Goal: Information Seeking & Learning: Learn about a topic

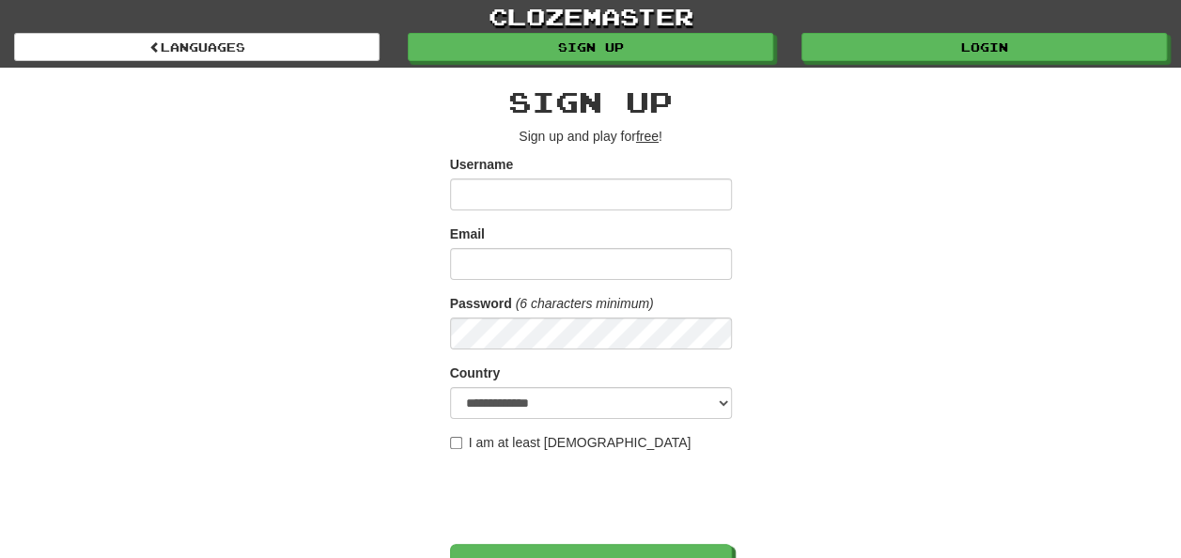
scroll to position [566, 0]
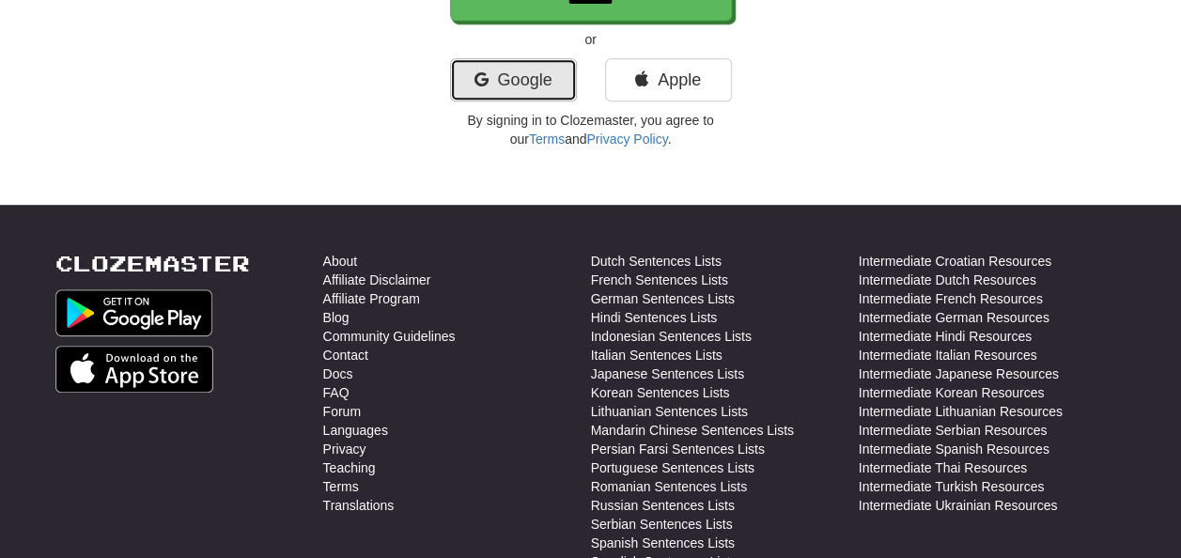
click at [566, 62] on link "Google" at bounding box center [513, 79] width 127 height 43
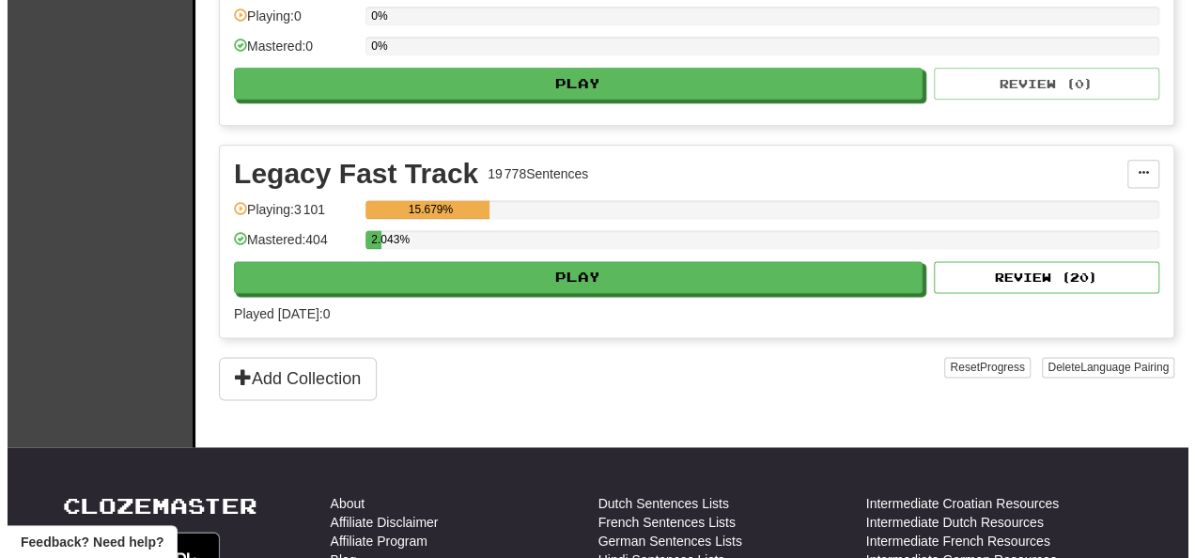
scroll to position [1204, 0]
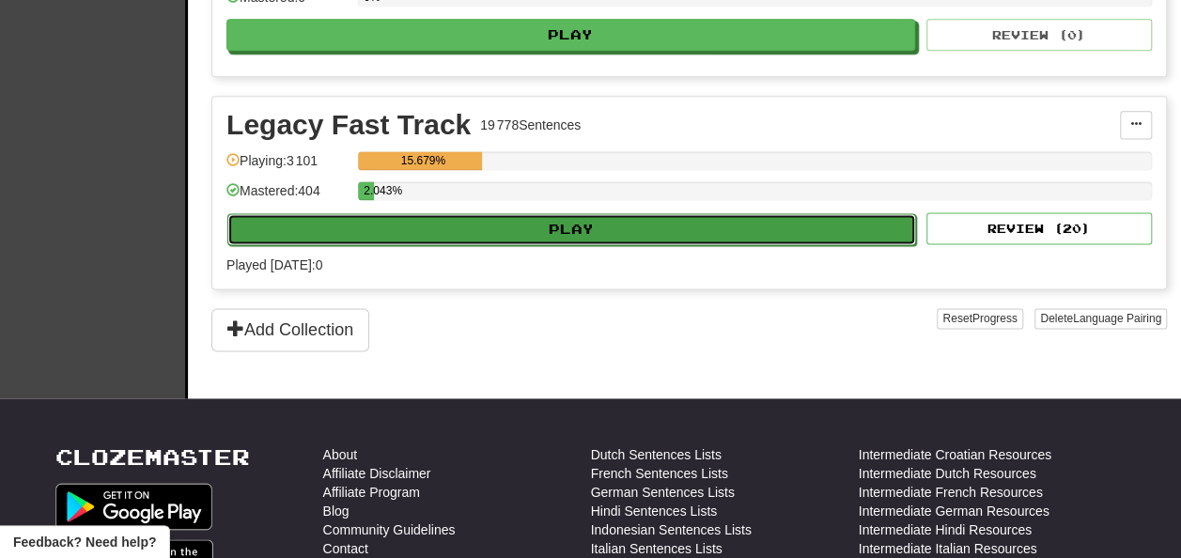
drag, startPoint x: 793, startPoint y: 218, endPoint x: 668, endPoint y: 227, distance: 125.3
click at [668, 227] on button "Play" at bounding box center [571, 229] width 688 height 32
select select "**"
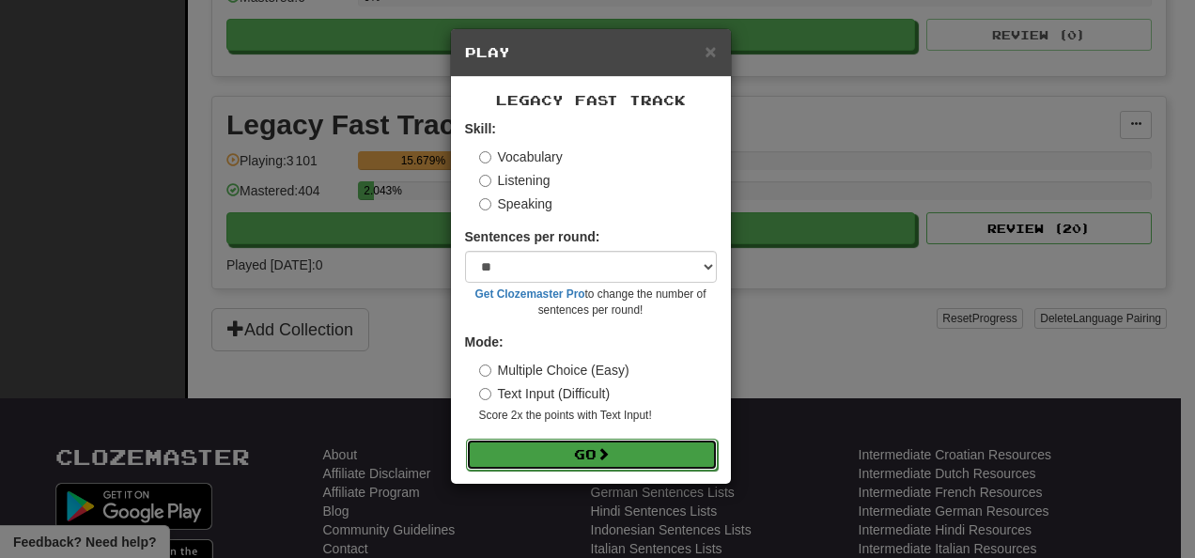
drag, startPoint x: 597, startPoint y: 444, endPoint x: 547, endPoint y: 465, distance: 54.8
click at [547, 465] on button "Go" at bounding box center [592, 455] width 252 height 32
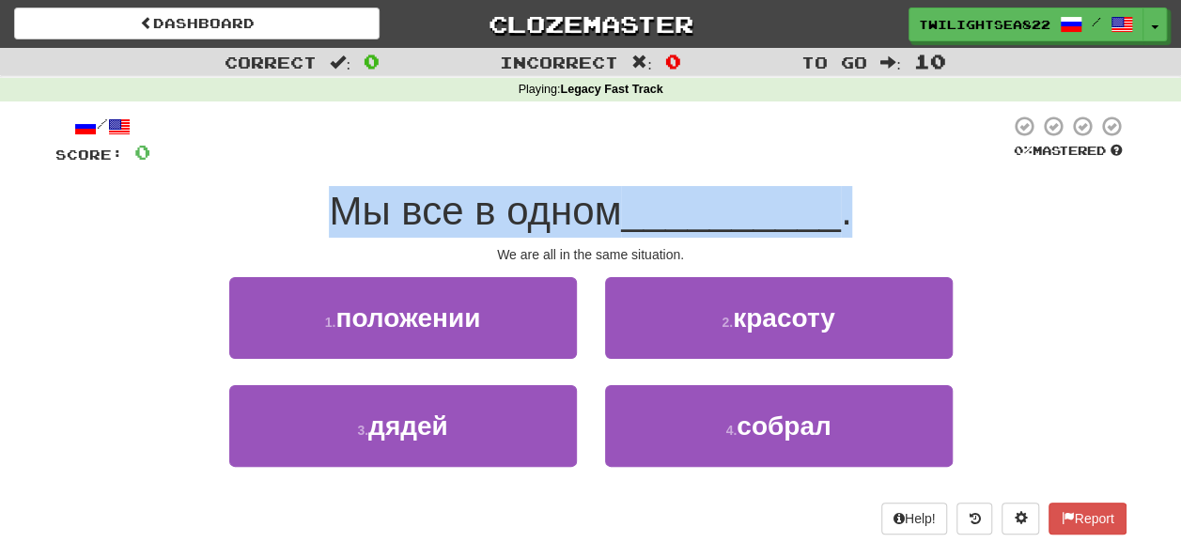
drag, startPoint x: 1146, startPoint y: 167, endPoint x: 1194, endPoint y: 147, distance: 52.2
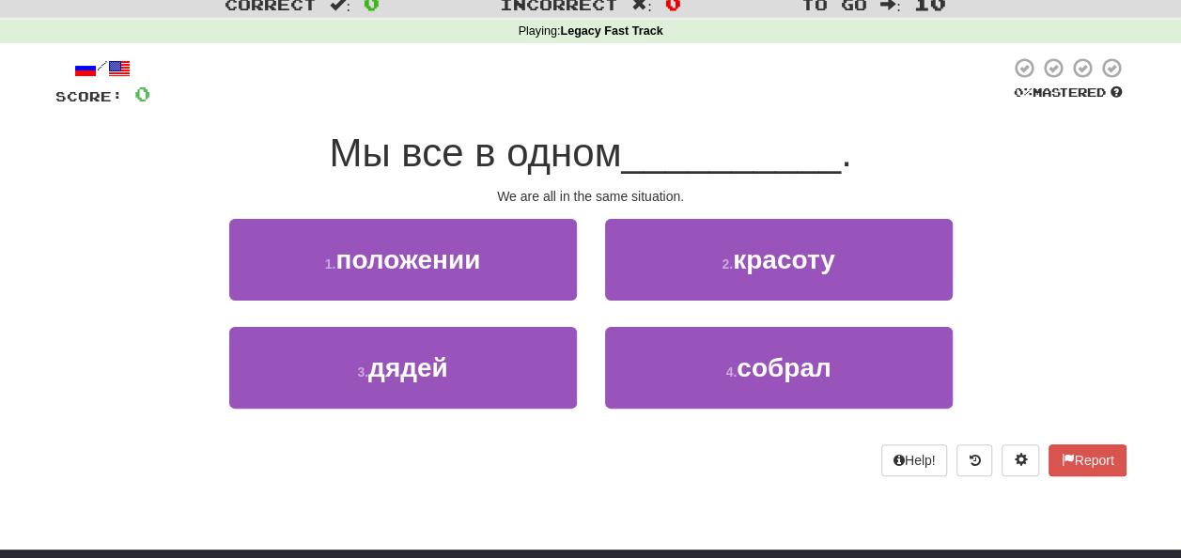
click at [1083, 182] on div "/ Score: 0 0 % Mastered Мы все в одном __________ . We are all in the same situ…" at bounding box center [590, 266] width 1071 height 420
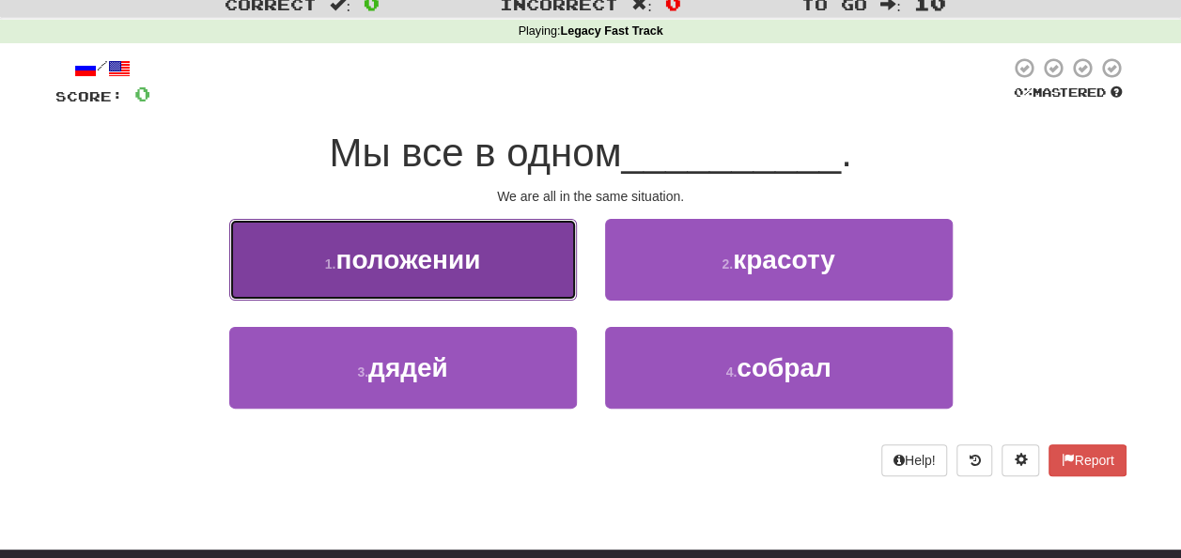
click at [520, 281] on button "1 . положении" at bounding box center [403, 260] width 348 height 82
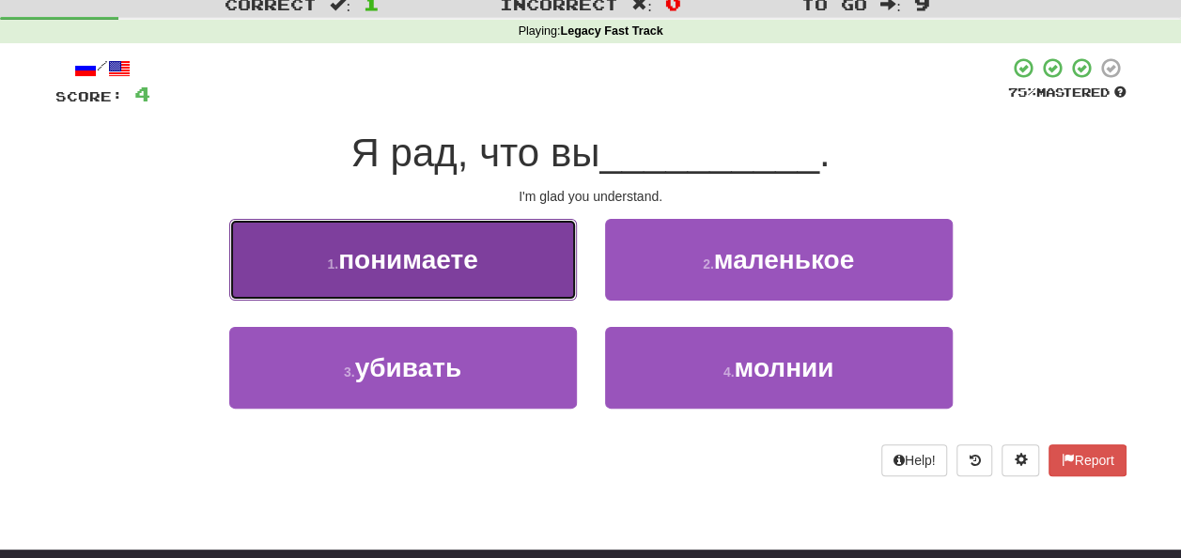
click at [511, 266] on button "1 . понимаете" at bounding box center [403, 260] width 348 height 82
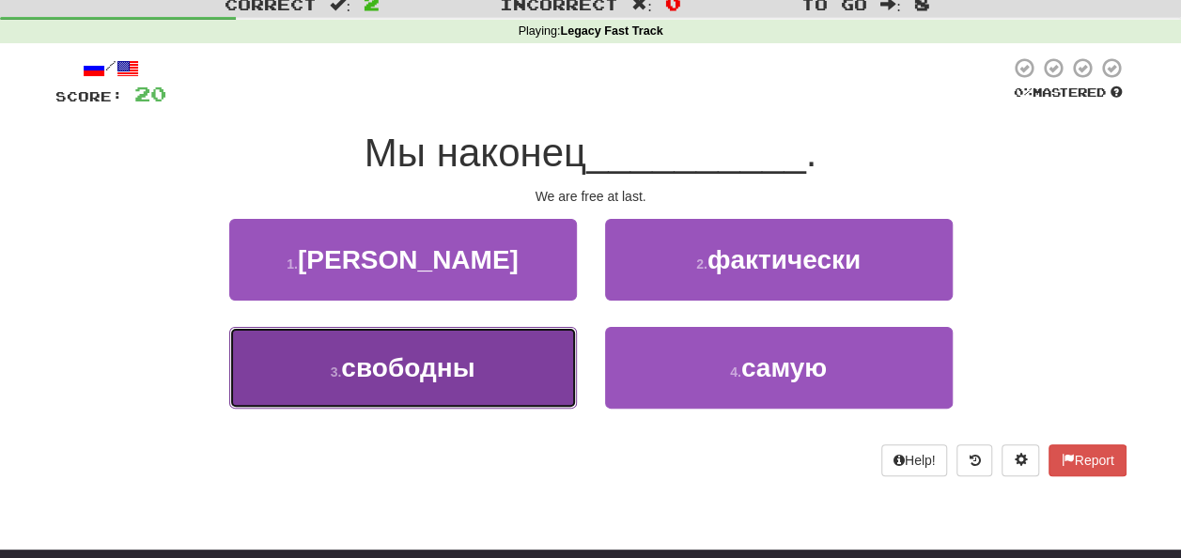
click at [515, 332] on button "3 . свободны" at bounding box center [403, 368] width 348 height 82
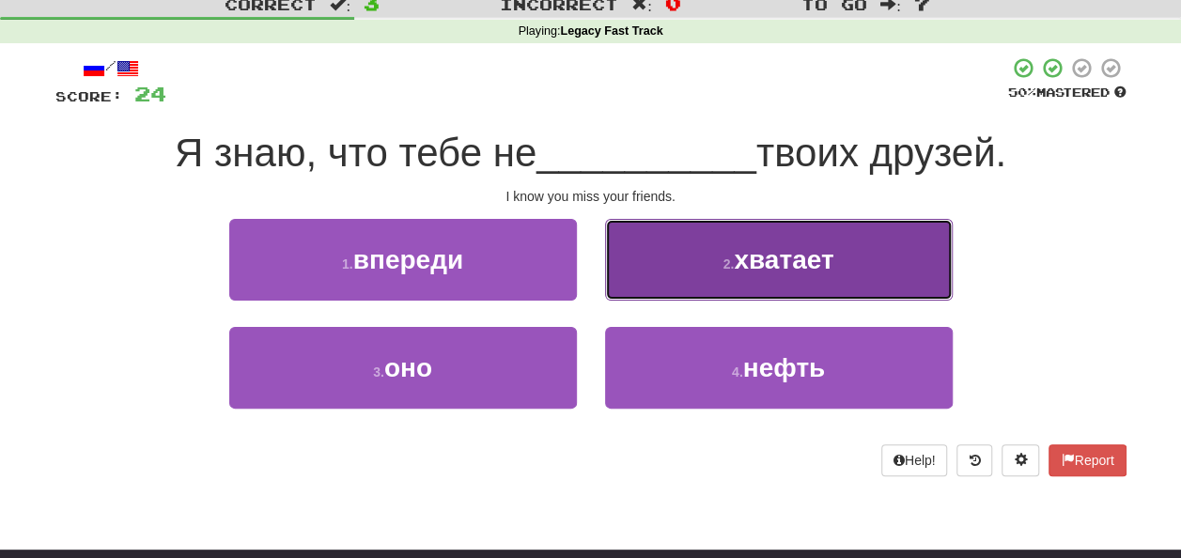
click at [783, 269] on span "хватает" at bounding box center [784, 259] width 100 height 29
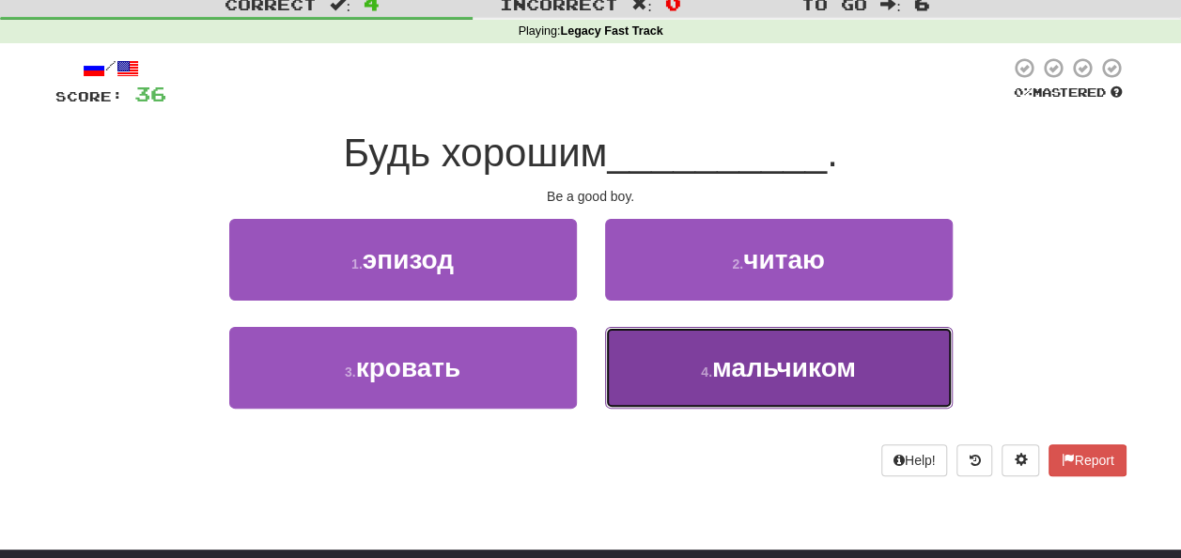
click at [674, 394] on button "4 . мальчиком" at bounding box center [779, 368] width 348 height 82
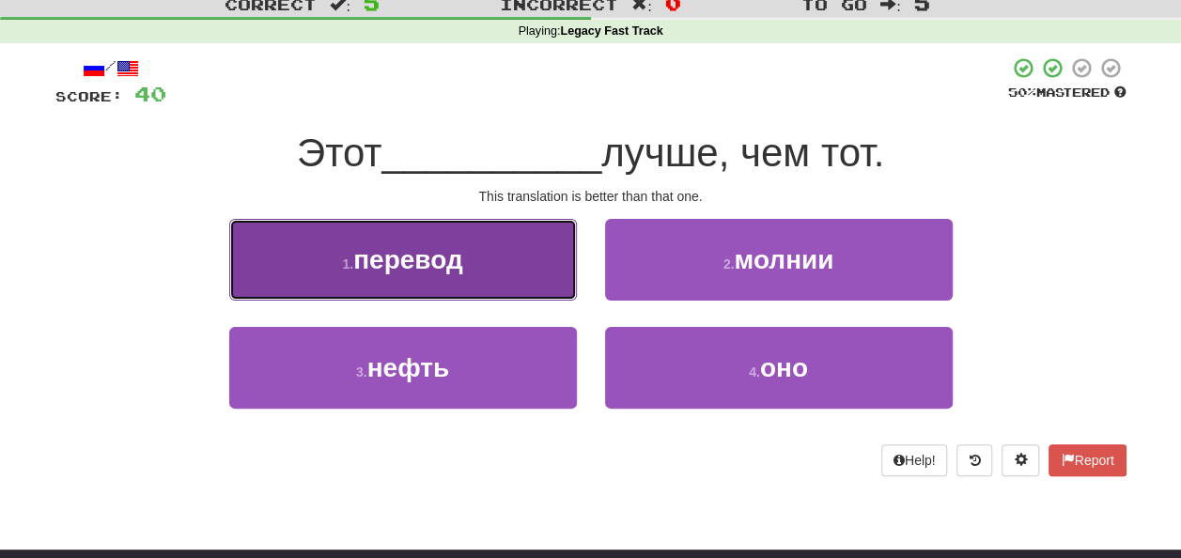
click at [513, 239] on button "1 . перевод" at bounding box center [403, 260] width 348 height 82
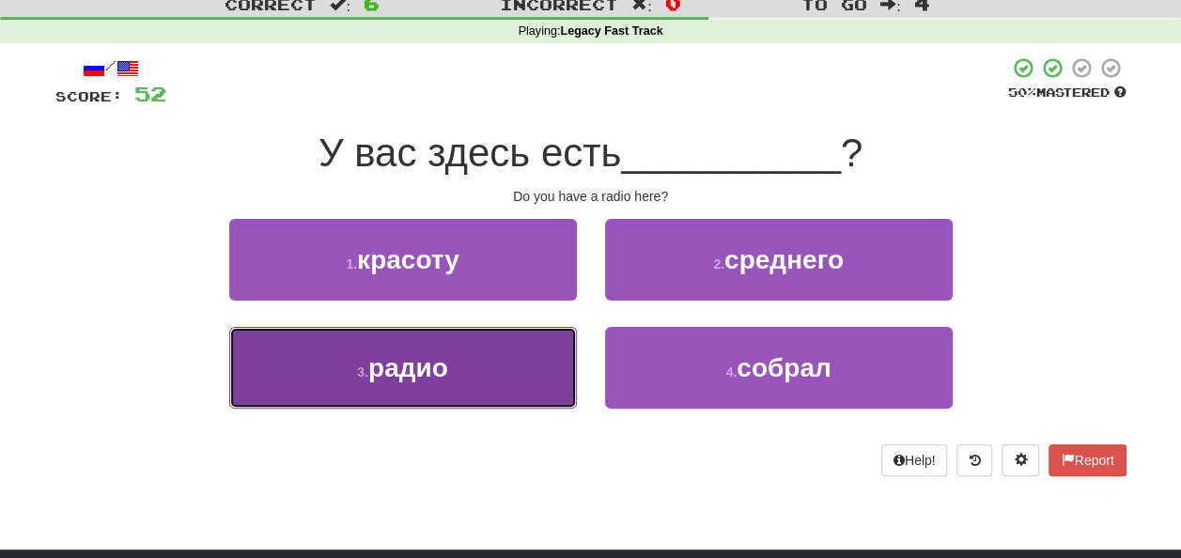
click at [529, 401] on button "3 . радио" at bounding box center [403, 368] width 348 height 82
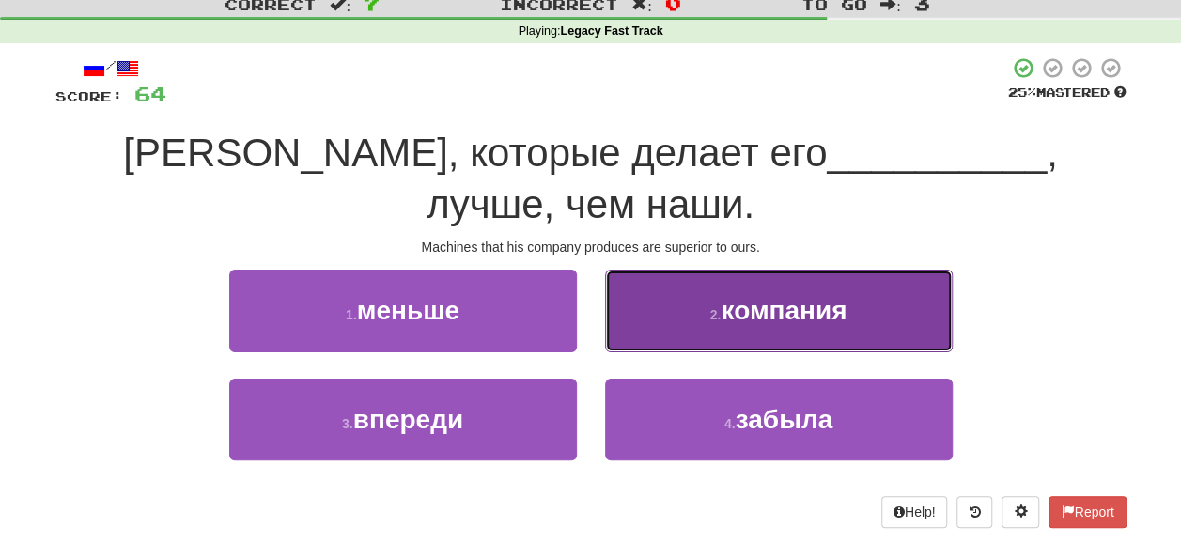
click at [649, 302] on button "2 . компания" at bounding box center [779, 311] width 348 height 82
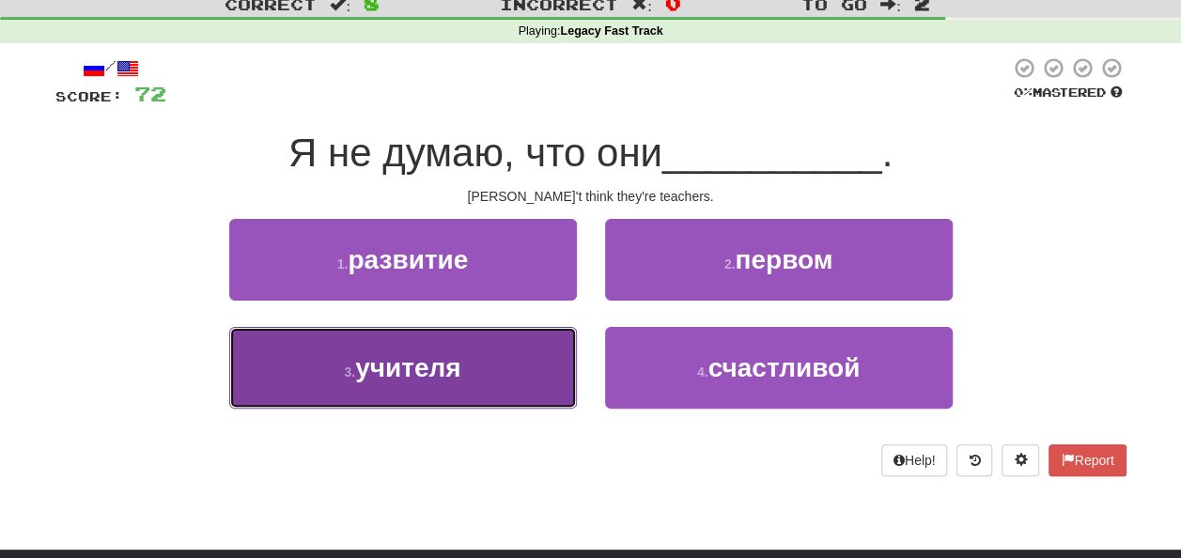
click at [517, 354] on button "3 . учителя" at bounding box center [403, 368] width 348 height 82
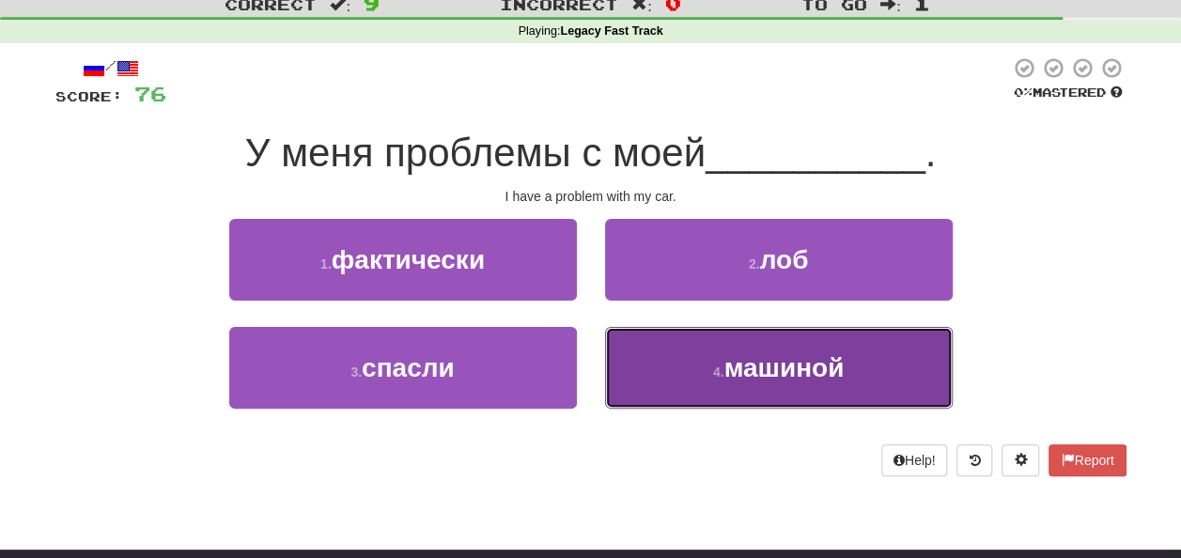
click at [761, 372] on span "машиной" at bounding box center [783, 367] width 120 height 29
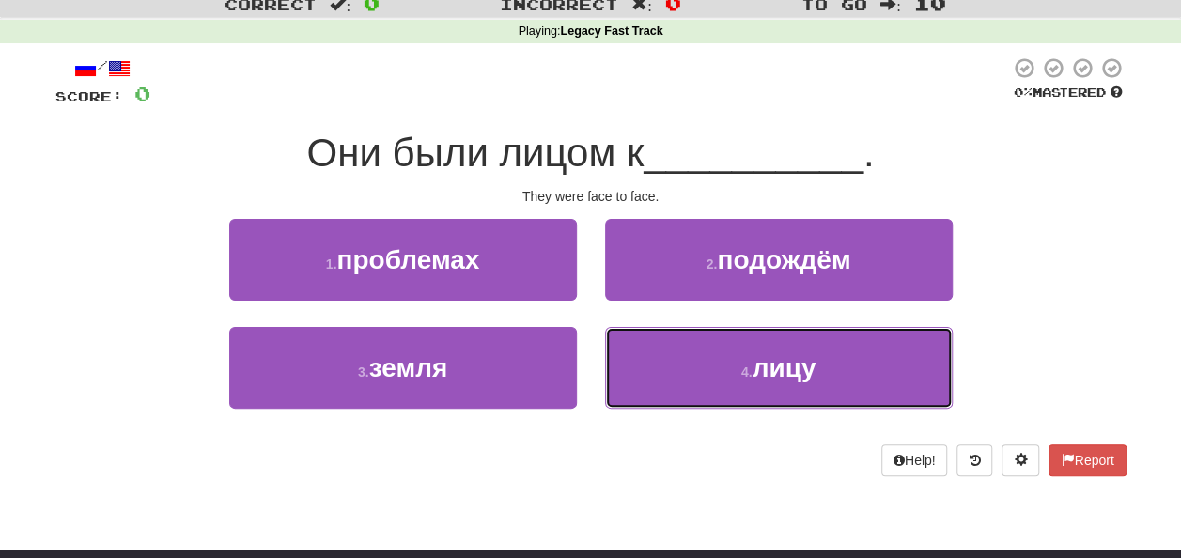
click at [761, 372] on span "лицу" at bounding box center [783, 367] width 64 height 29
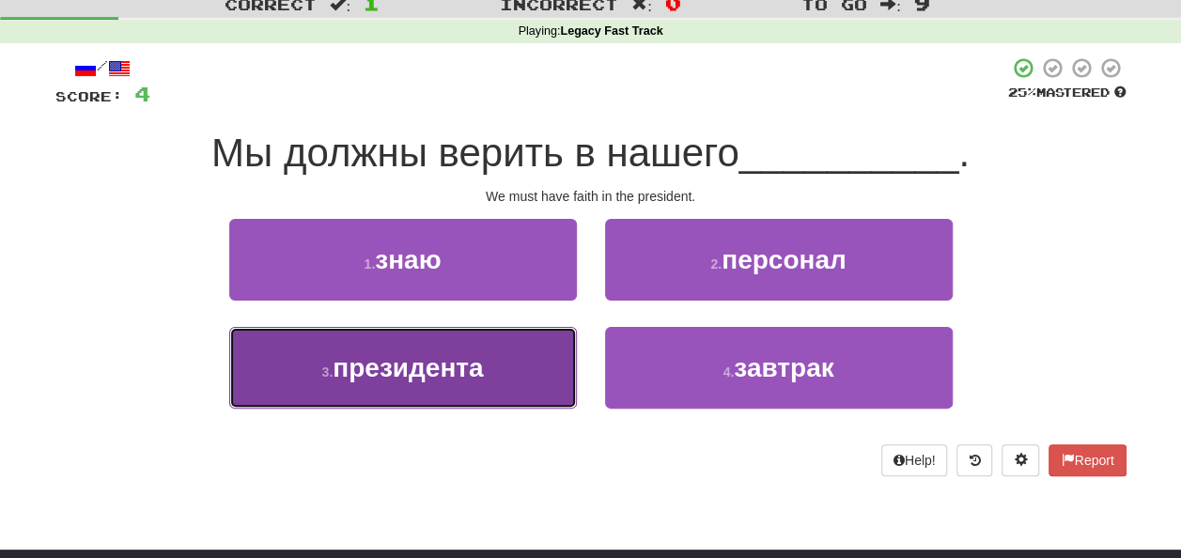
click at [483, 353] on span "президента" at bounding box center [407, 367] width 150 height 29
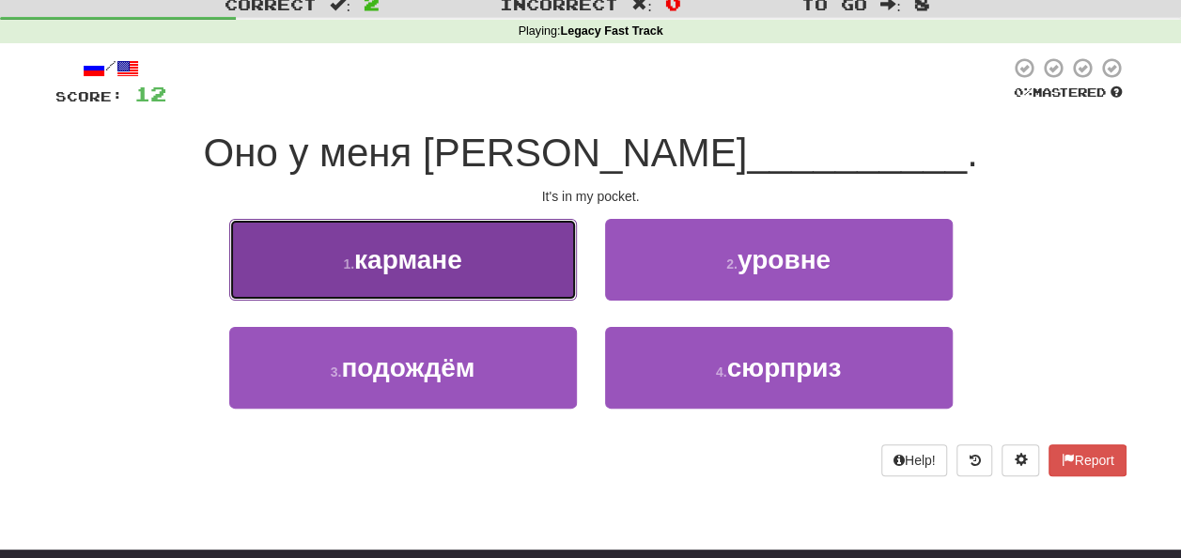
click at [477, 240] on button "1 . кармане" at bounding box center [403, 260] width 348 height 82
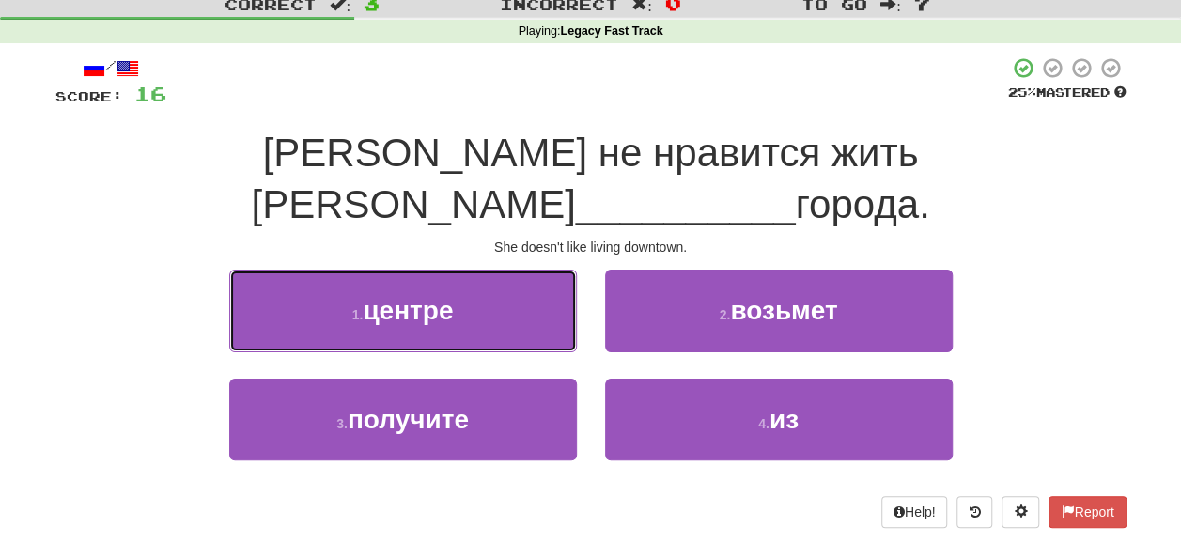
click at [477, 270] on button "1 . центре" at bounding box center [403, 311] width 348 height 82
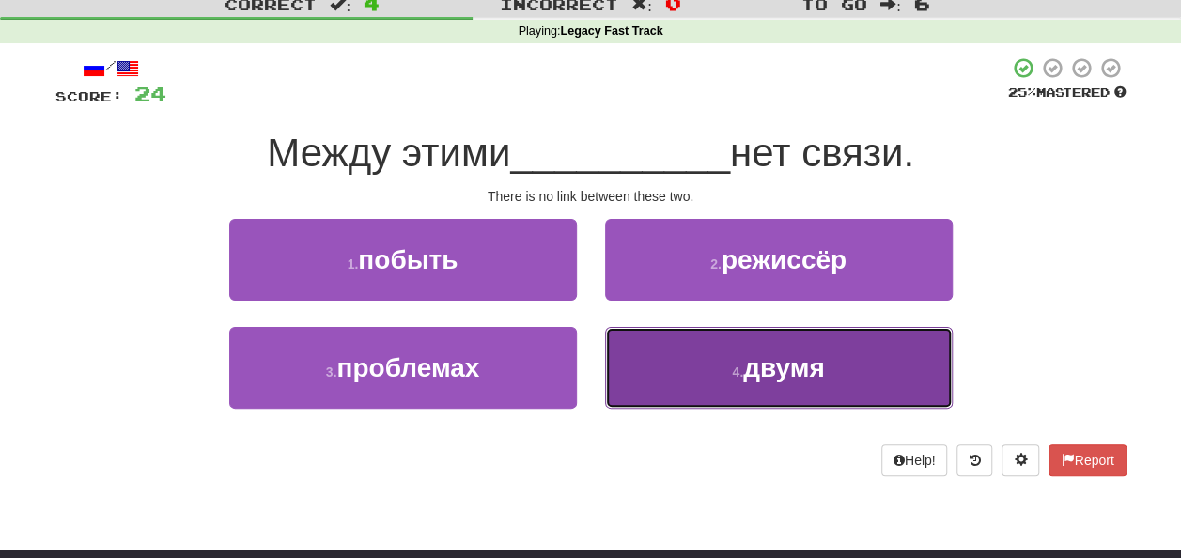
click at [718, 386] on button "4 . двумя" at bounding box center [779, 368] width 348 height 82
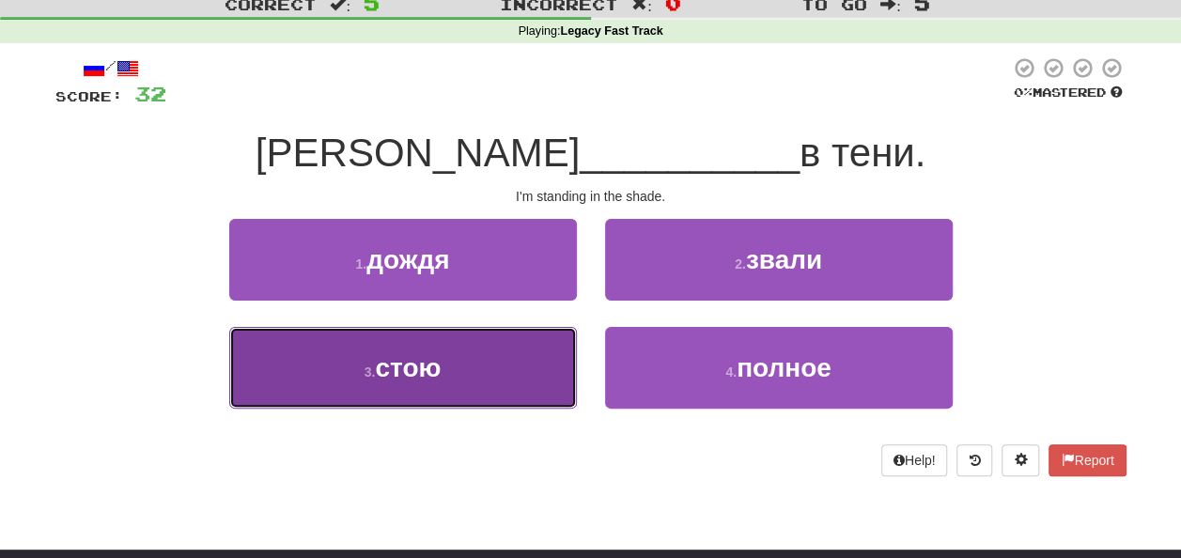
click at [527, 391] on button "3 . стою" at bounding box center [403, 368] width 348 height 82
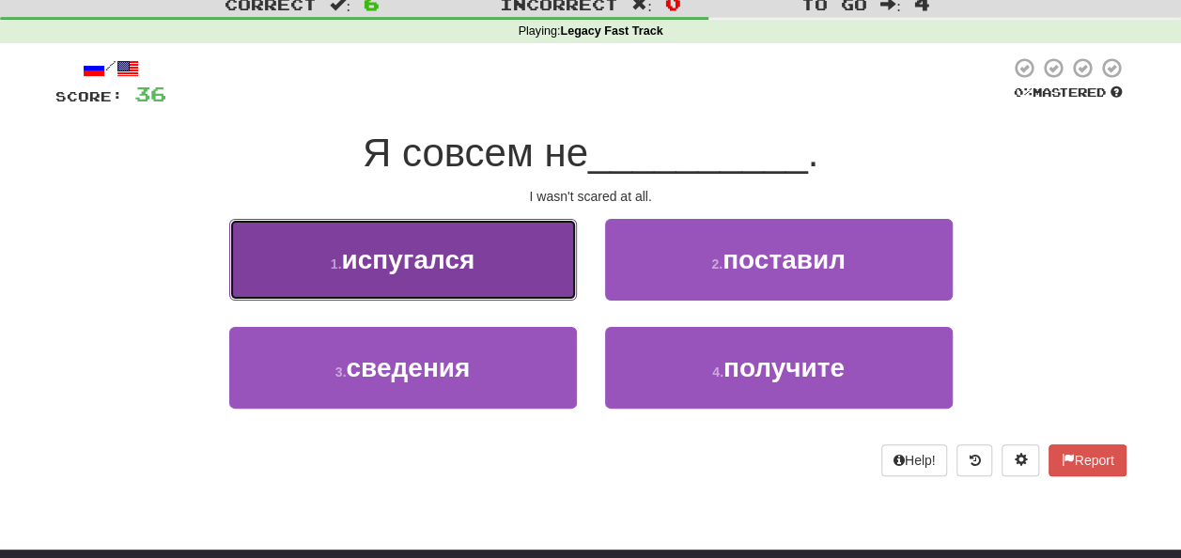
click at [502, 251] on button "1 . испугался" at bounding box center [403, 260] width 348 height 82
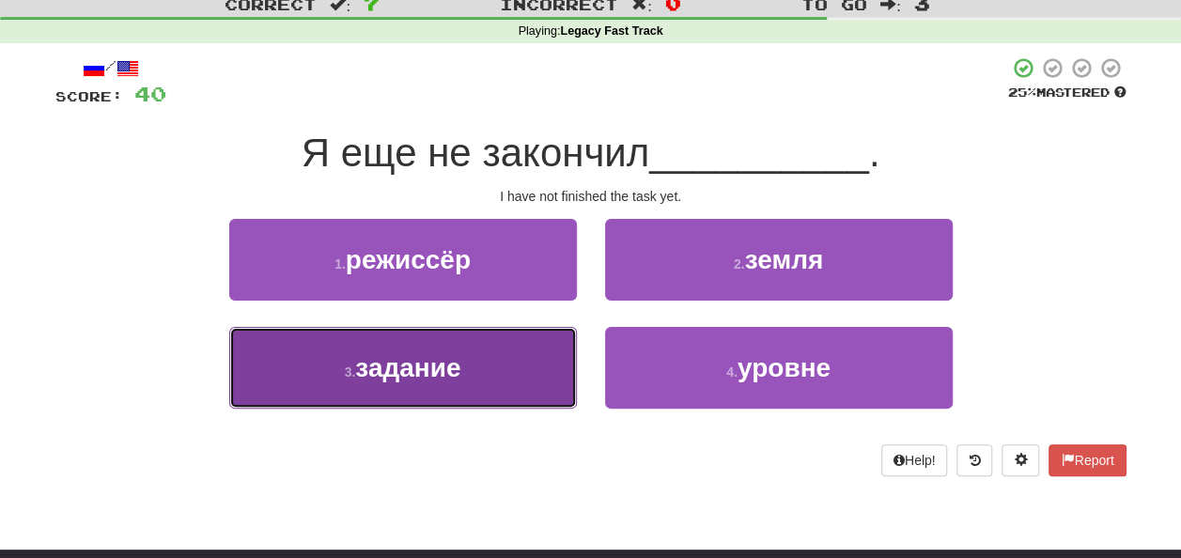
click at [479, 347] on button "3 . задание" at bounding box center [403, 368] width 348 height 82
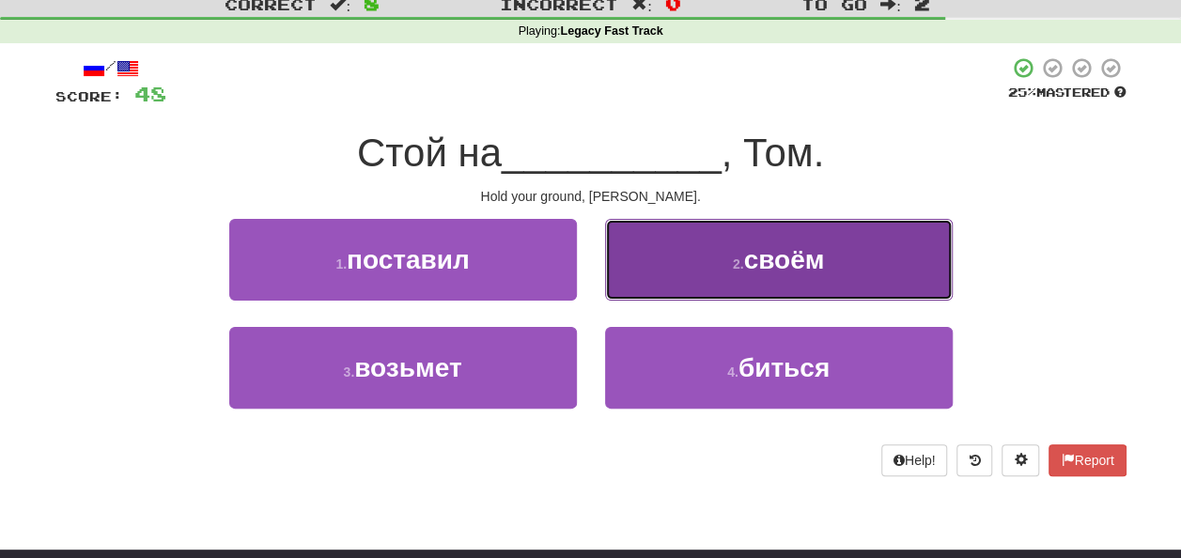
click at [672, 280] on button "2 . своём" at bounding box center [779, 260] width 348 height 82
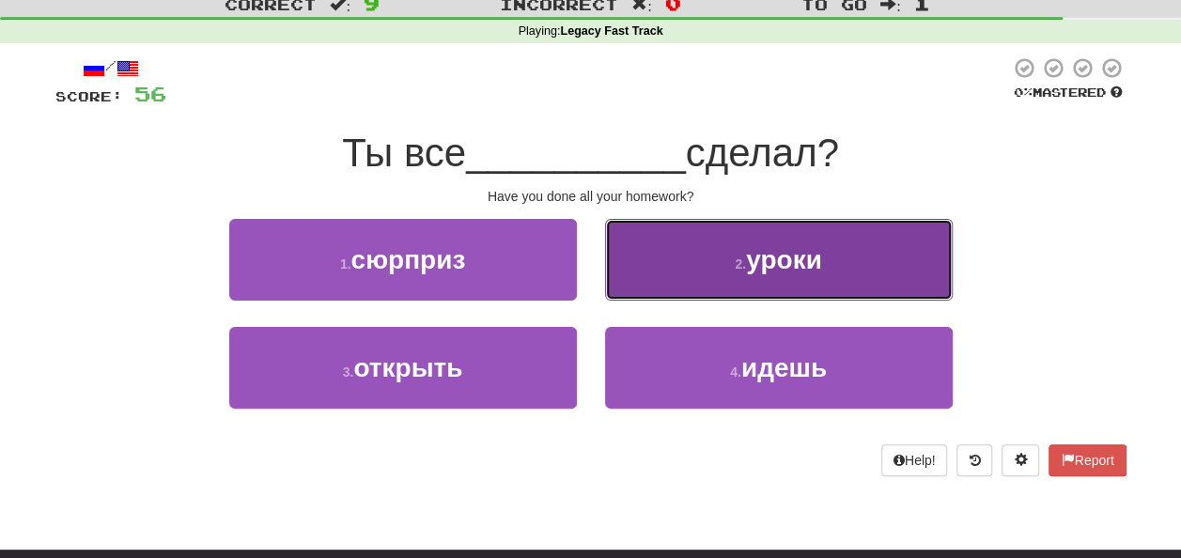
click at [641, 241] on button "2 . уроки" at bounding box center [779, 260] width 348 height 82
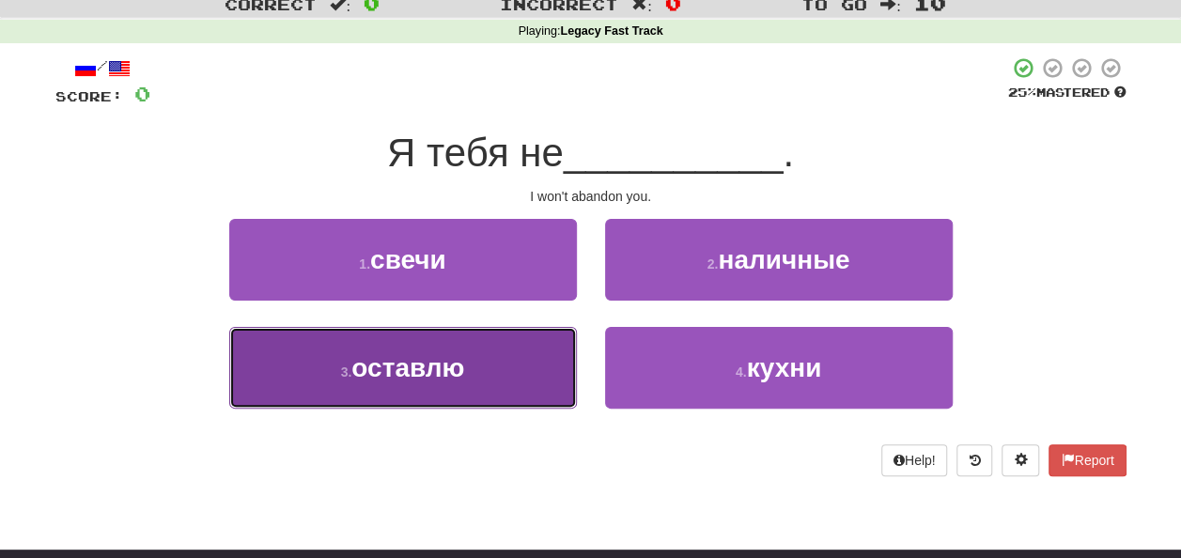
click at [524, 382] on button "3 . оставлю" at bounding box center [403, 368] width 348 height 82
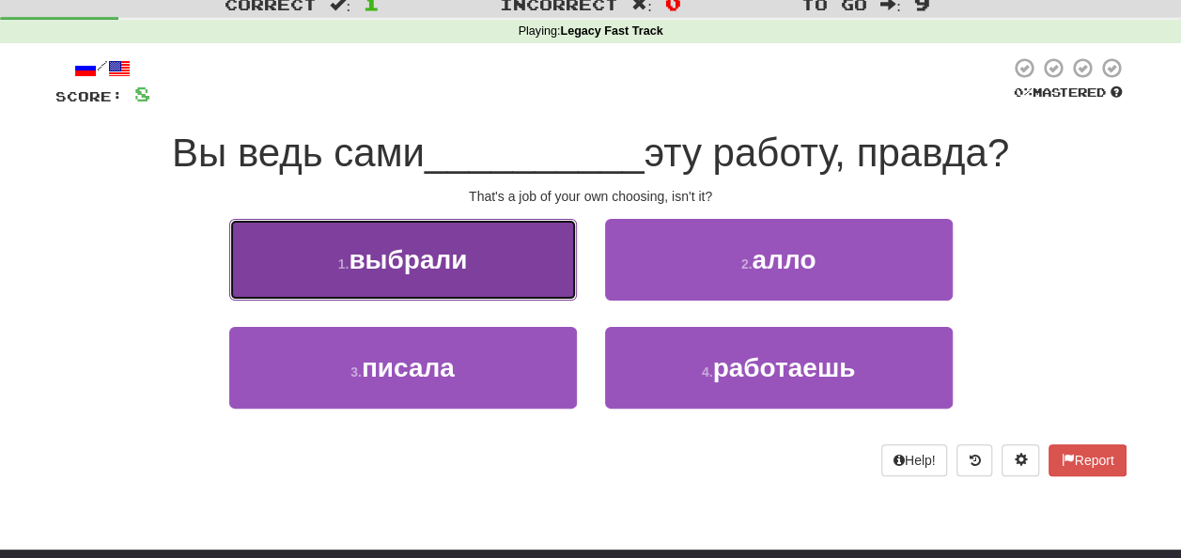
click at [394, 281] on button "1 . выбрали" at bounding box center [403, 260] width 348 height 82
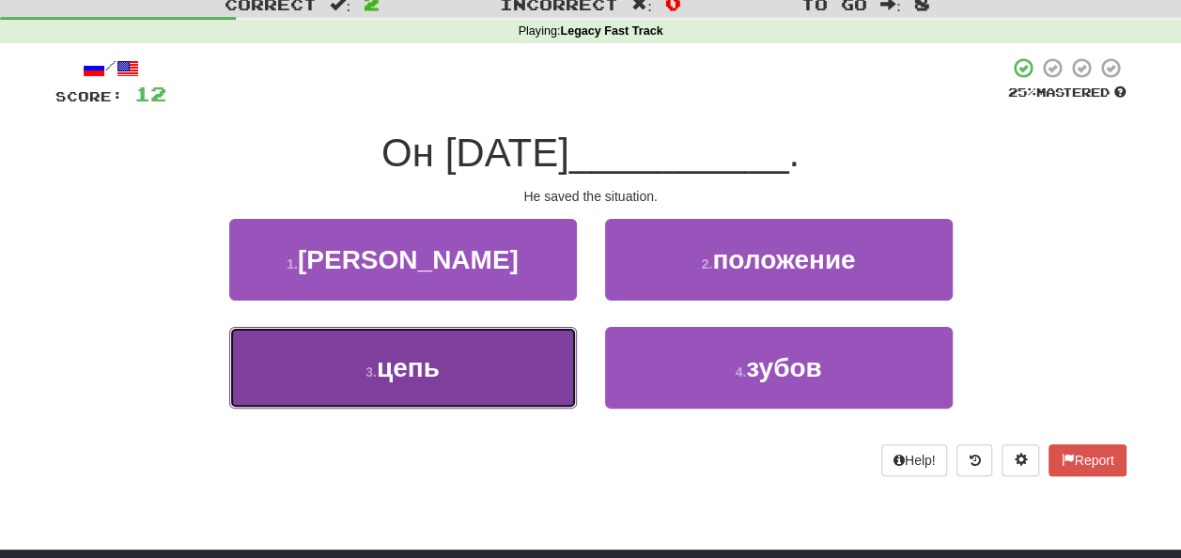
click at [518, 367] on button "3 . цепь" at bounding box center [403, 368] width 348 height 82
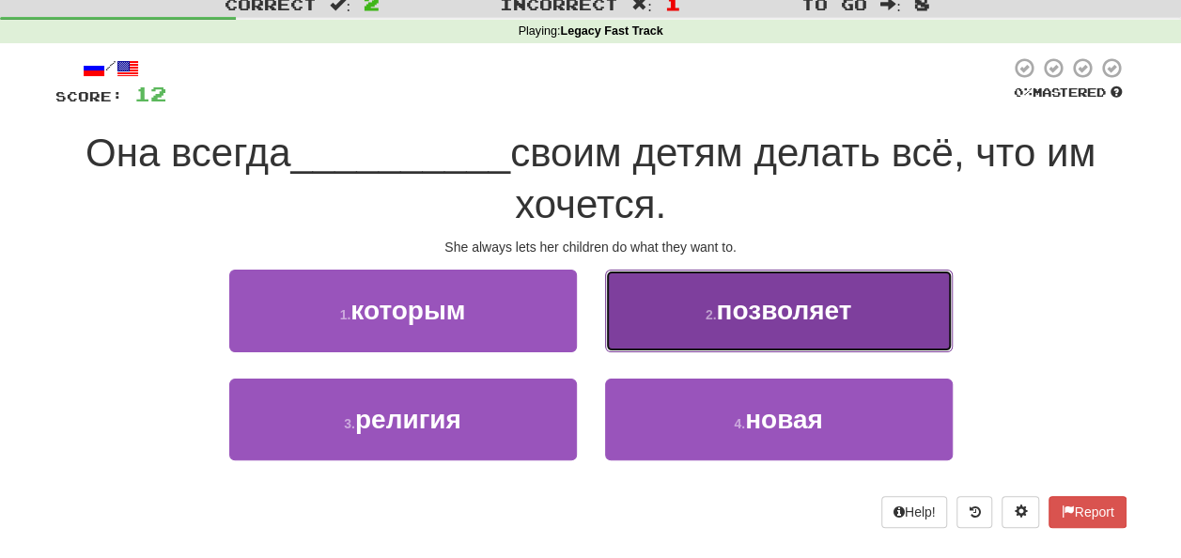
click at [731, 306] on span "позволяет" at bounding box center [783, 310] width 135 height 29
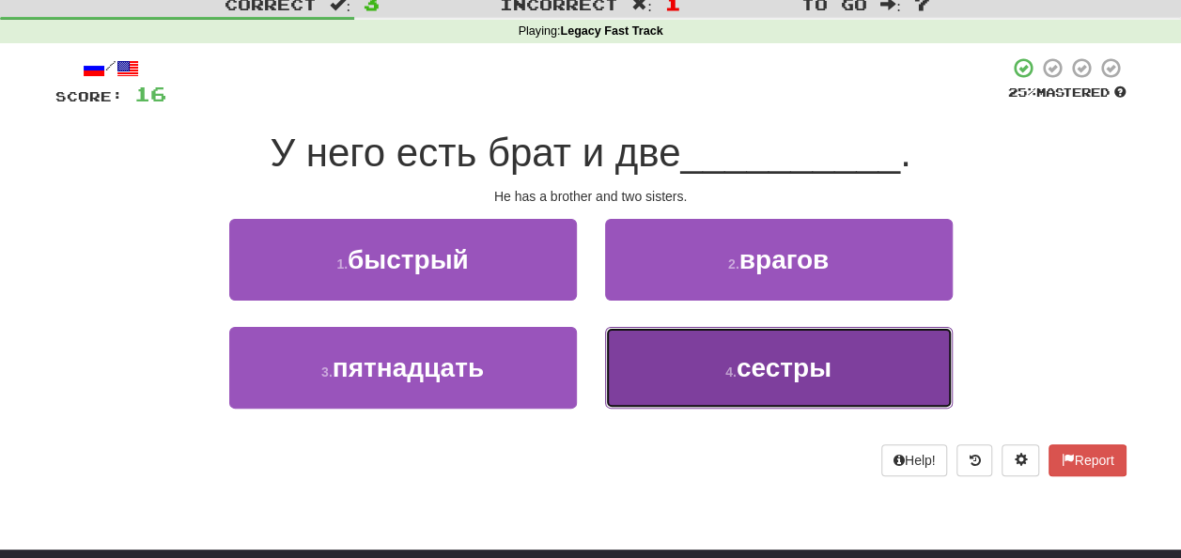
click at [729, 364] on small "4 ." at bounding box center [730, 371] width 11 height 15
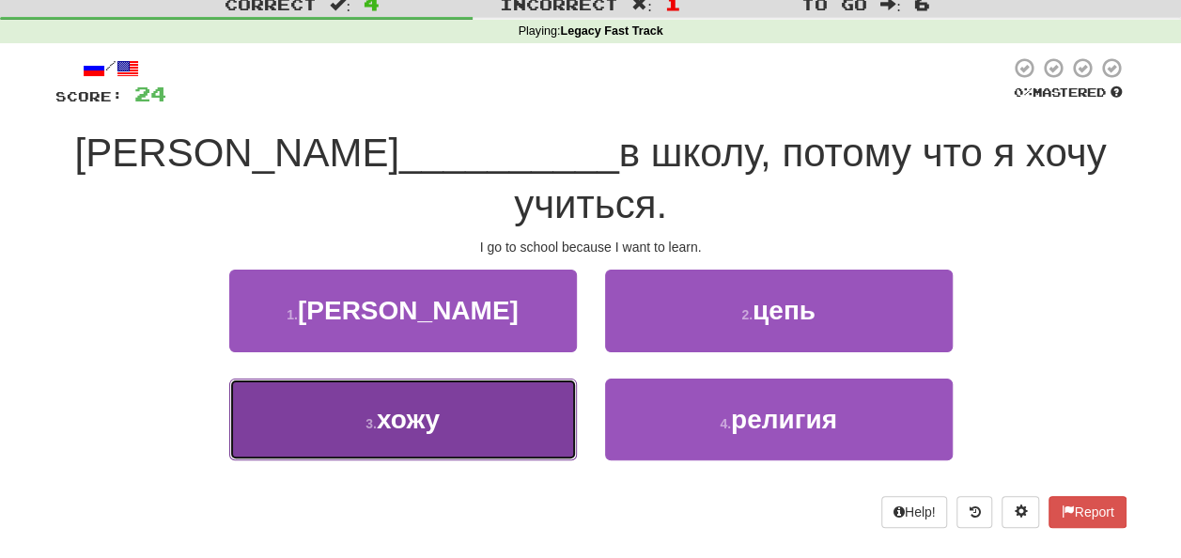
click at [428, 385] on button "3 . хожу" at bounding box center [403, 419] width 348 height 82
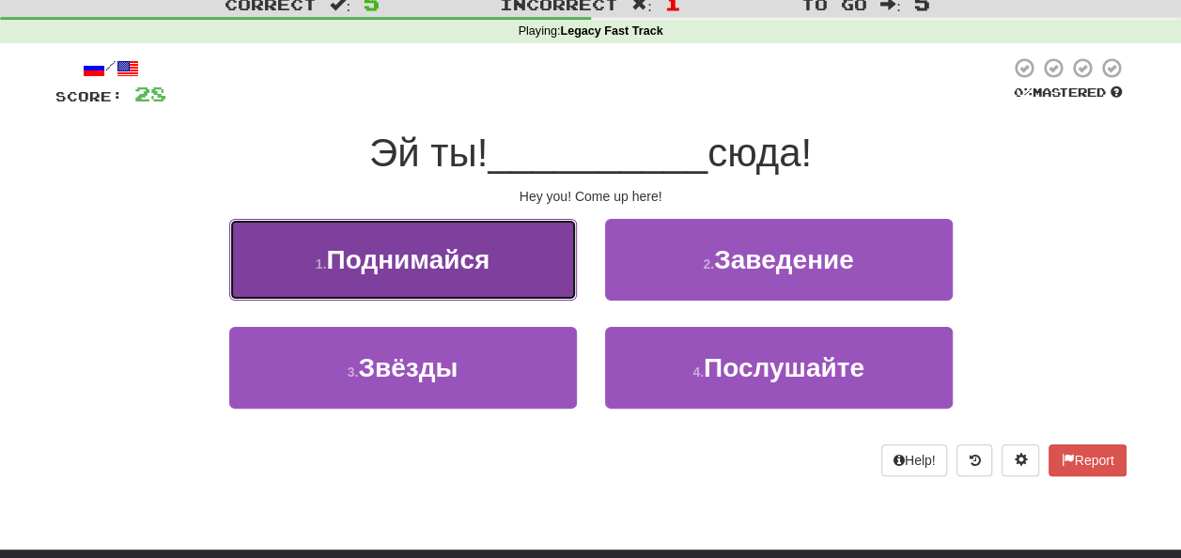
click at [493, 300] on button "1 . Поднимайся" at bounding box center [403, 260] width 348 height 82
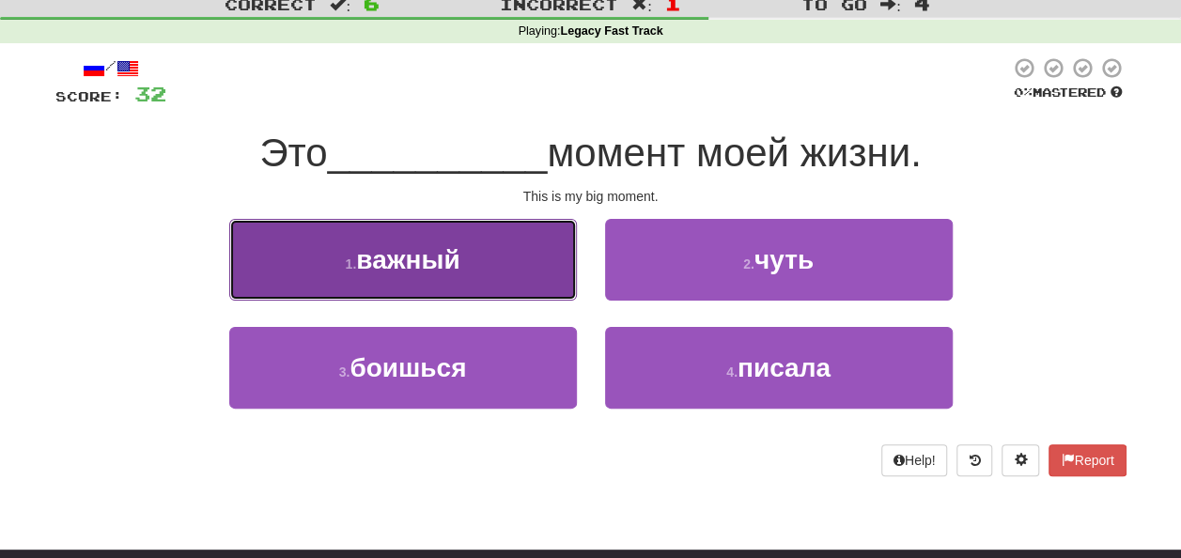
click at [475, 239] on button "1 . важный" at bounding box center [403, 260] width 348 height 82
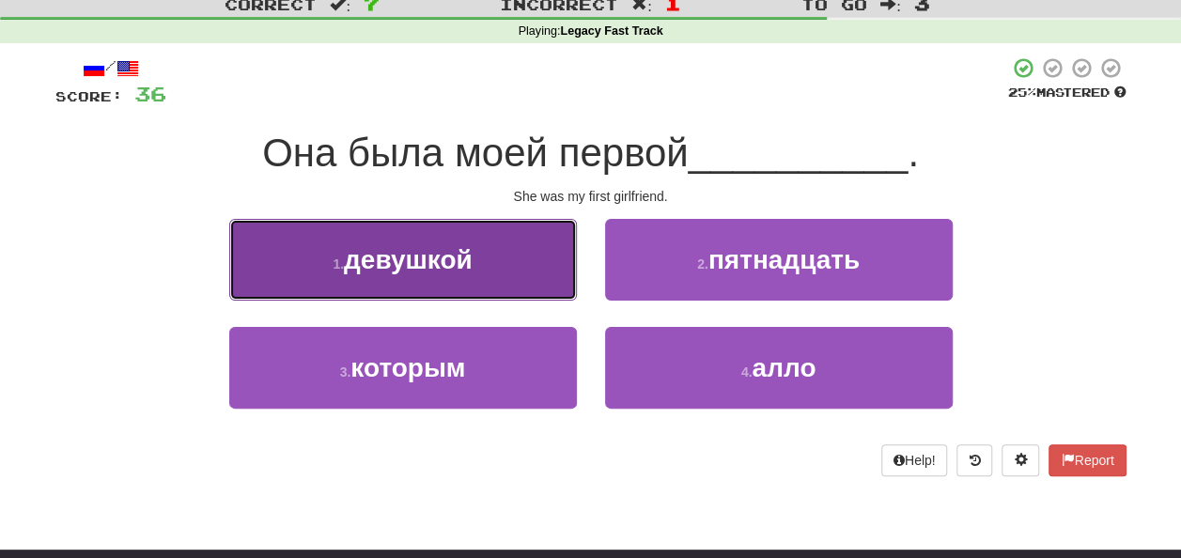
click at [523, 274] on button "1 . девушкой" at bounding box center [403, 260] width 348 height 82
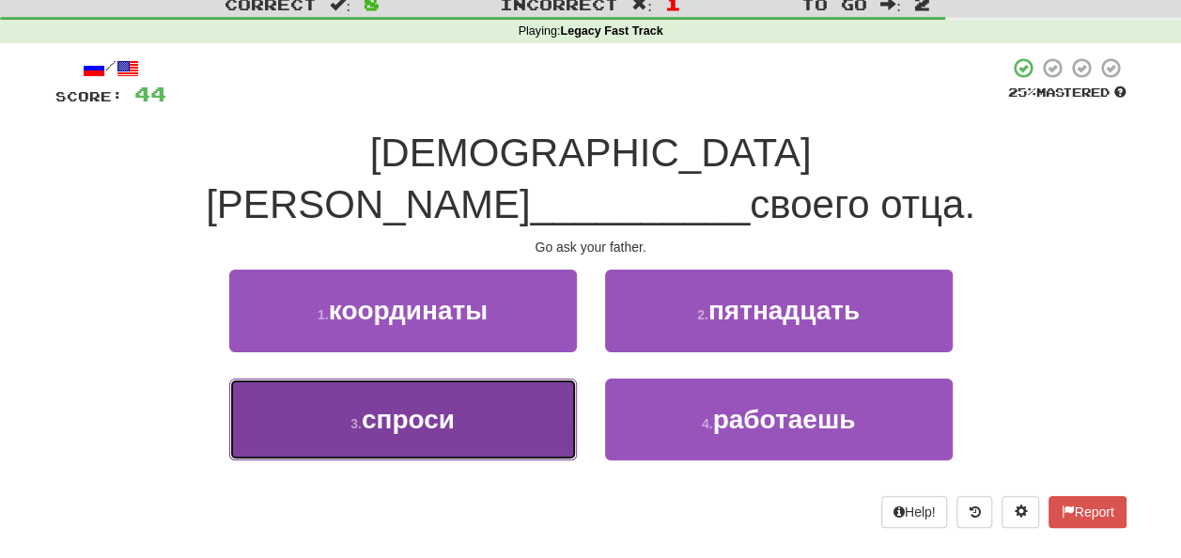
click at [485, 378] on button "3 . спроси" at bounding box center [403, 419] width 348 height 82
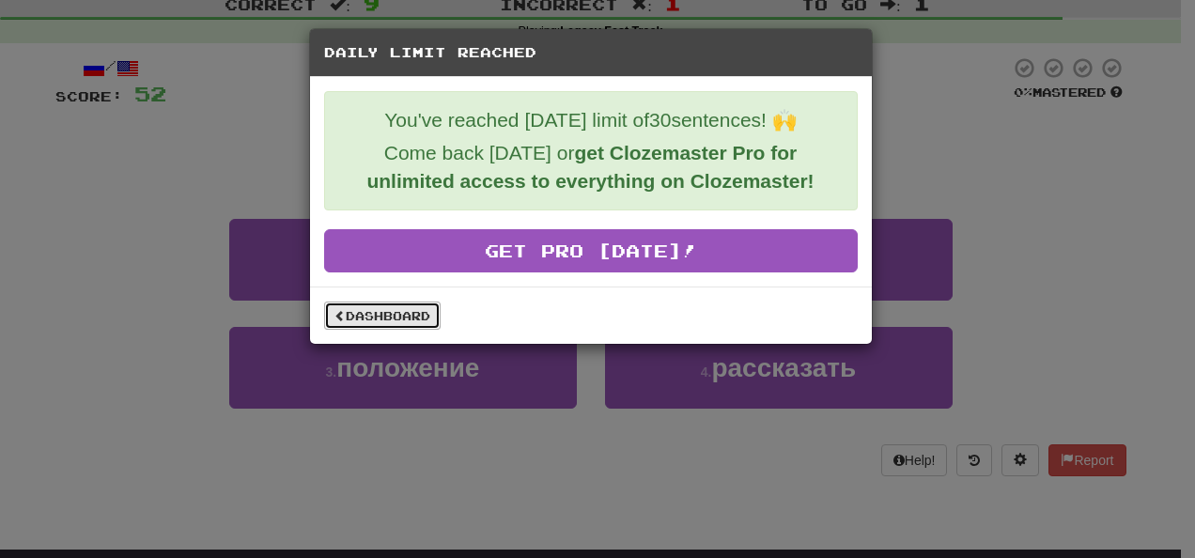
click at [407, 317] on link "Dashboard" at bounding box center [382, 315] width 116 height 28
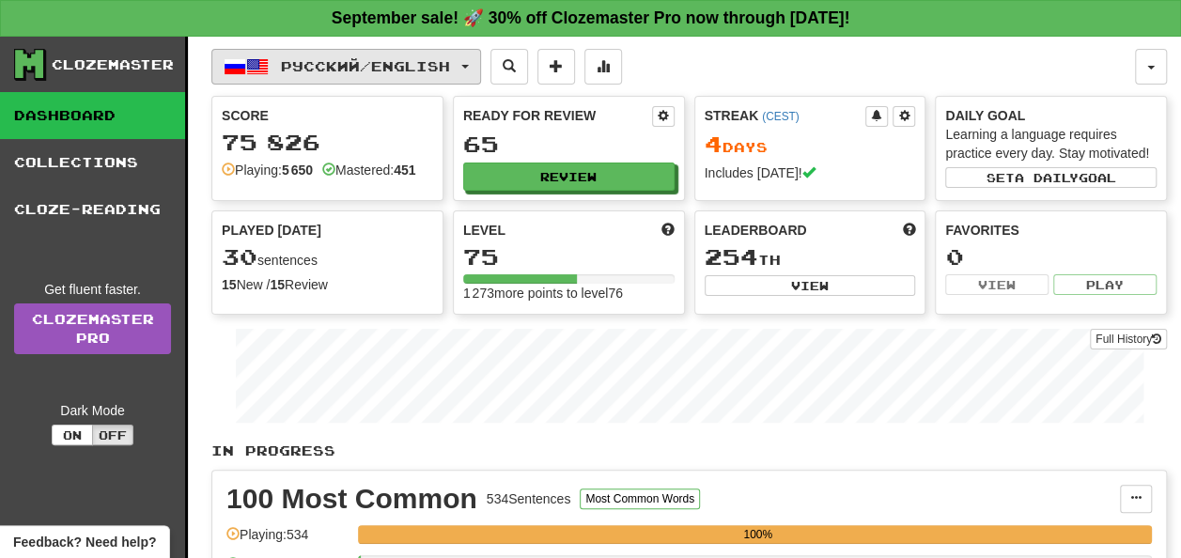
click at [331, 65] on span "Русский / English" at bounding box center [365, 66] width 169 height 16
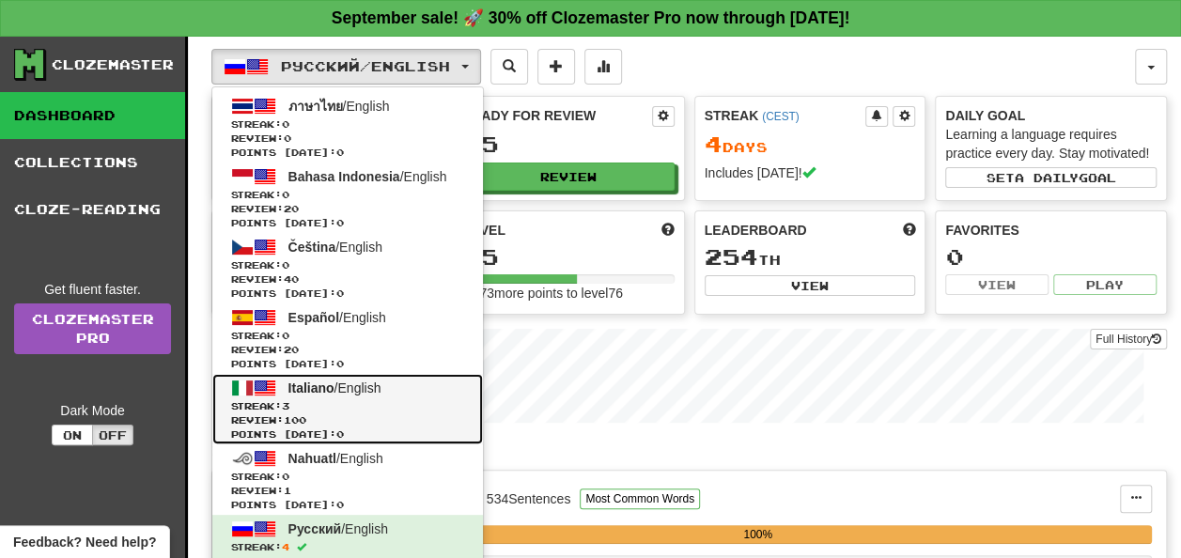
click at [325, 391] on span "Italiano" at bounding box center [311, 387] width 46 height 15
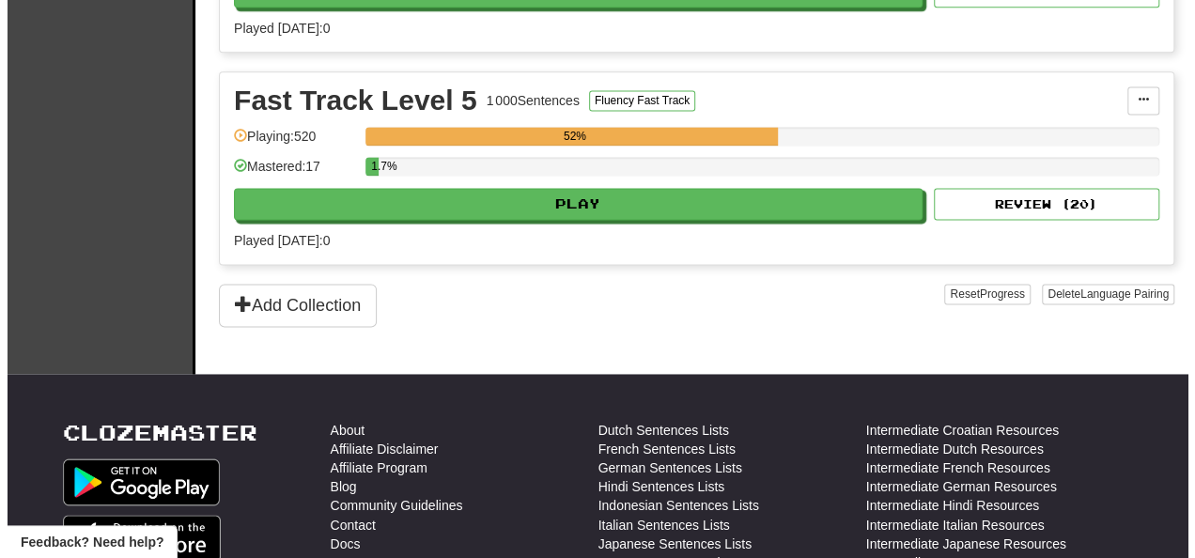
scroll to position [1283, 0]
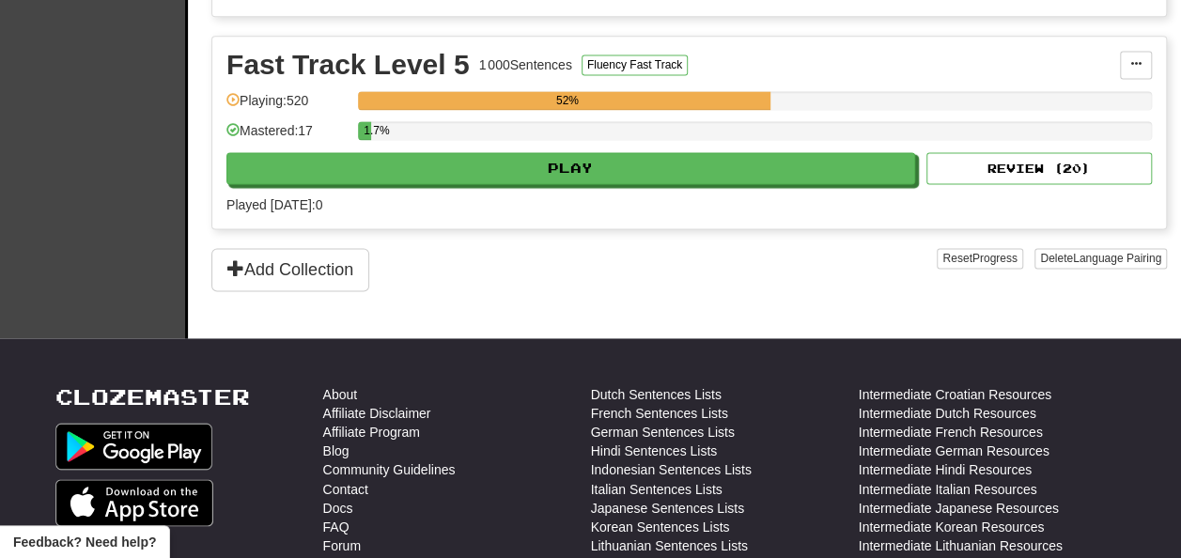
click at [807, 180] on div "Fast Track Level 5 1 000 Sentences Fluency Fast Track Manage Sentences Unpin fr…" at bounding box center [688, 133] width 953 height 192
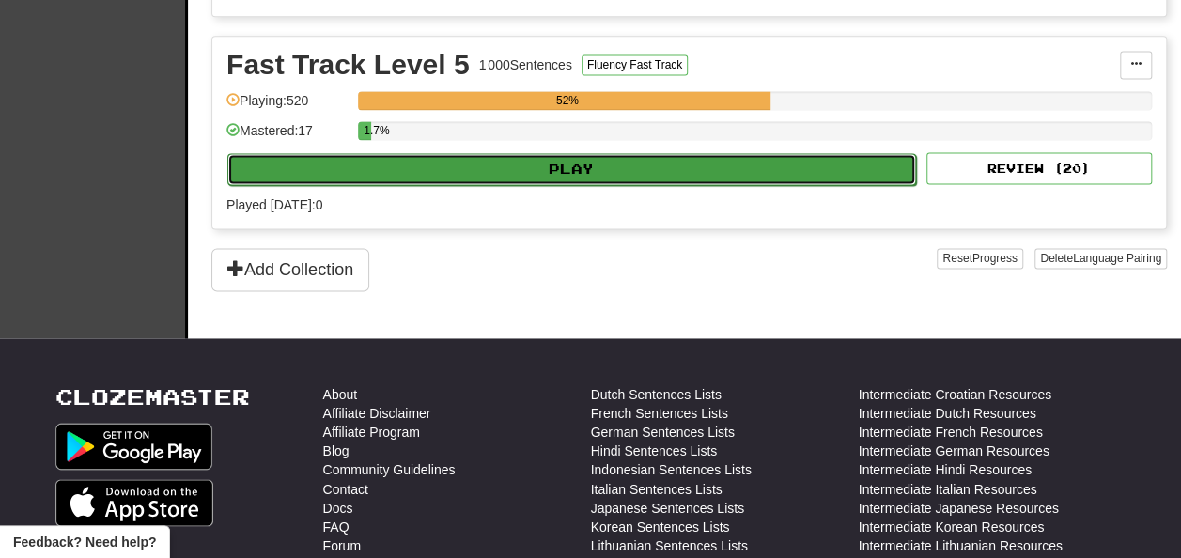
click at [796, 160] on button "Play" at bounding box center [571, 169] width 688 height 32
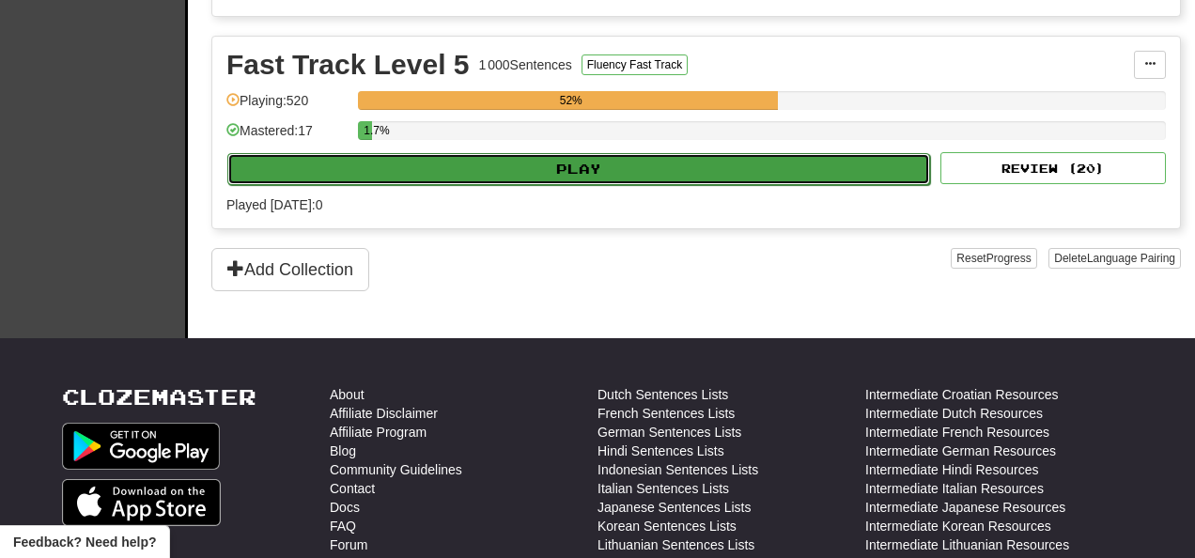
select select "**"
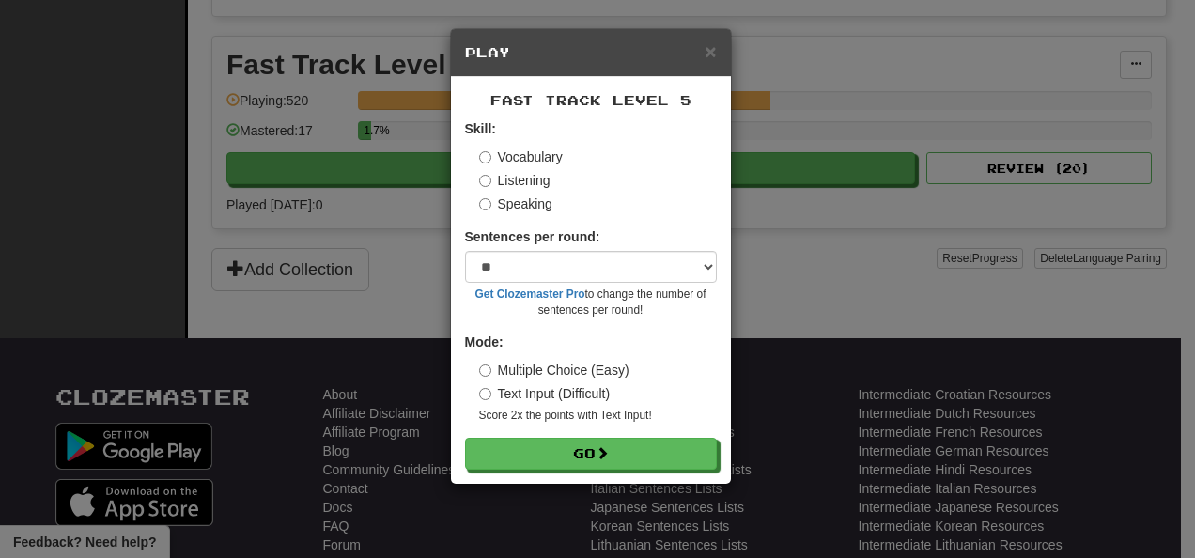
click at [642, 433] on form "Skill: Vocabulary Listening Speaking Sentences per round: * ** ** ** ** ** *** …" at bounding box center [591, 294] width 252 height 350
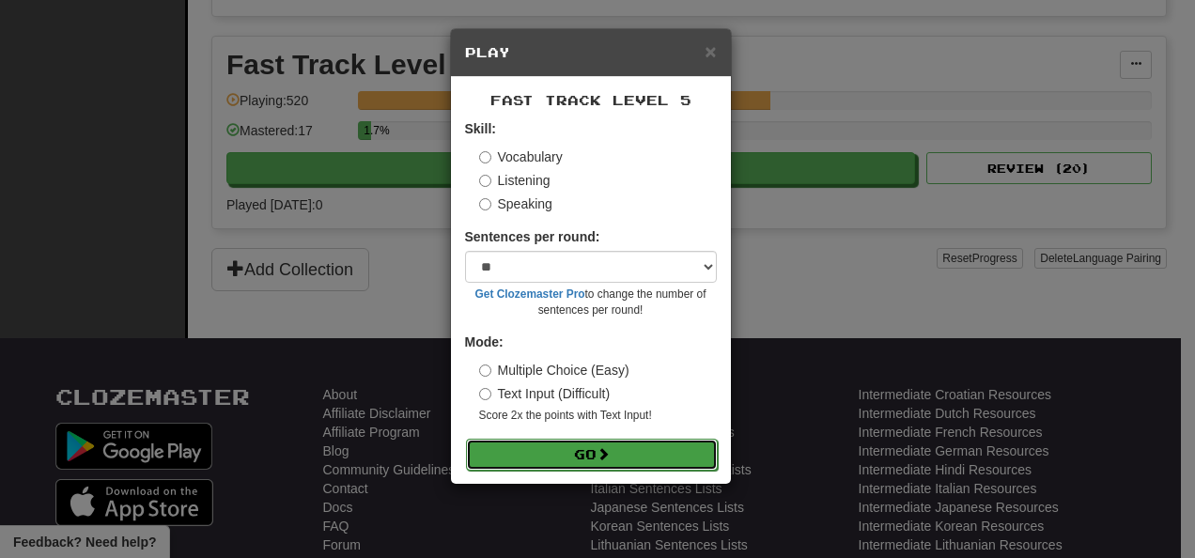
click at [610, 466] on button "Go" at bounding box center [592, 455] width 252 height 32
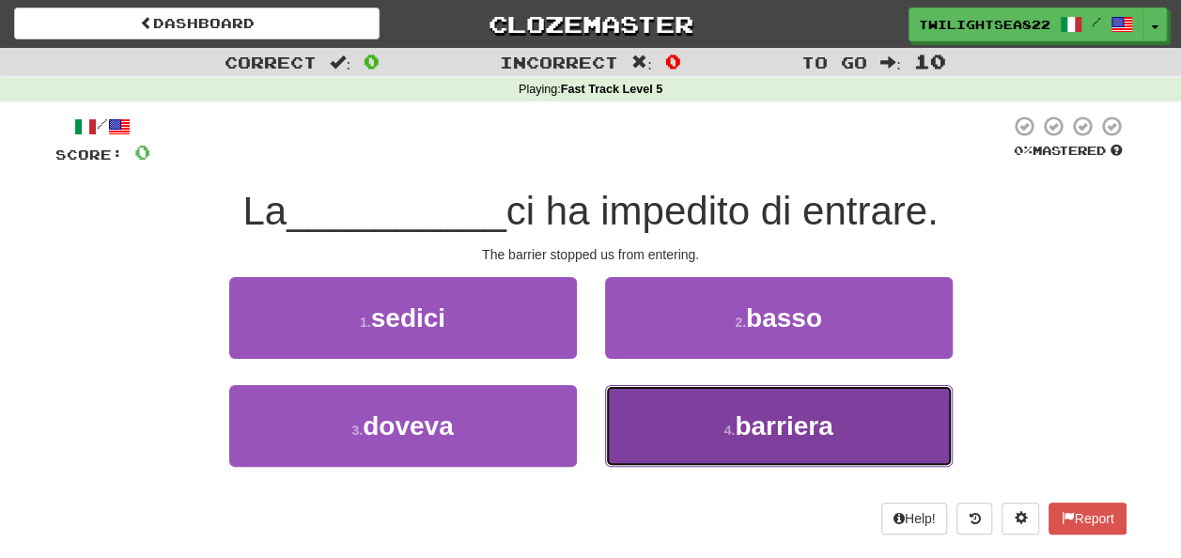
click at [699, 429] on button "4 . [PERSON_NAME]" at bounding box center [779, 426] width 348 height 82
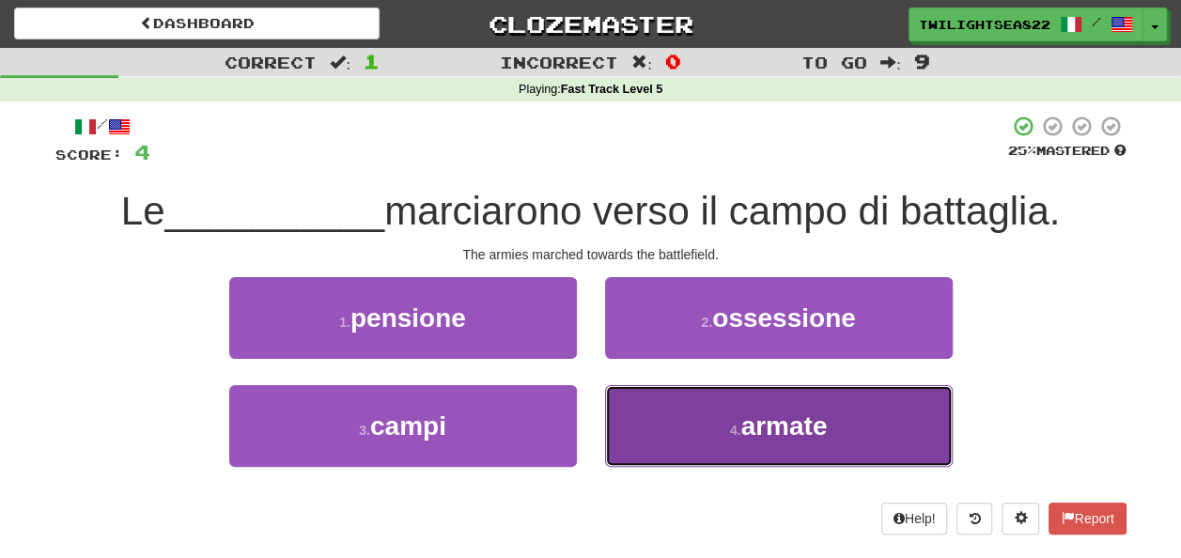
click at [687, 419] on button "4 . armate" at bounding box center [779, 426] width 348 height 82
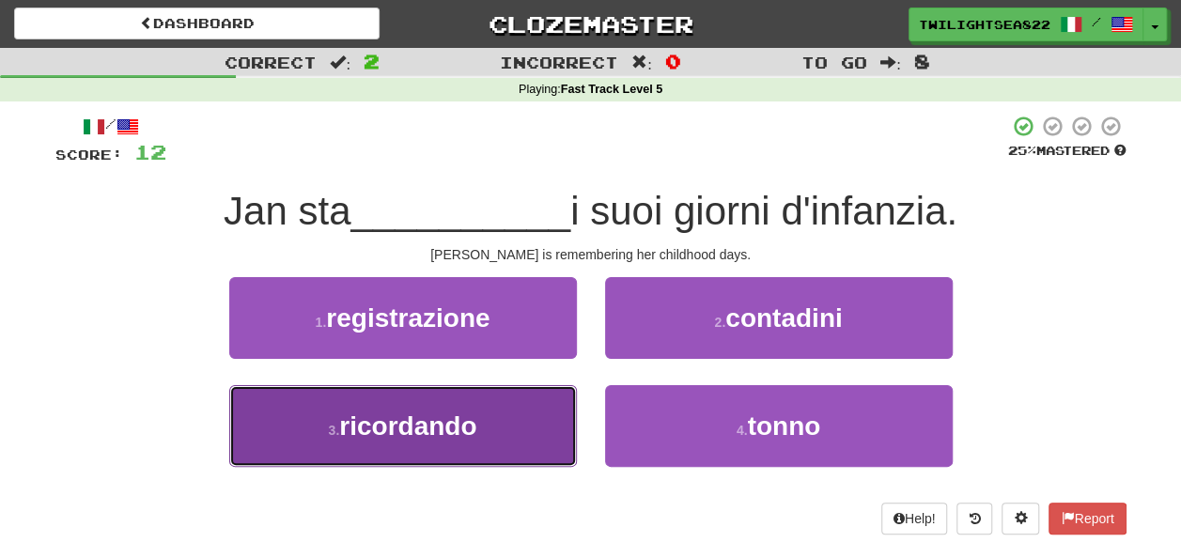
click at [528, 453] on button "3 . ricordando" at bounding box center [403, 426] width 348 height 82
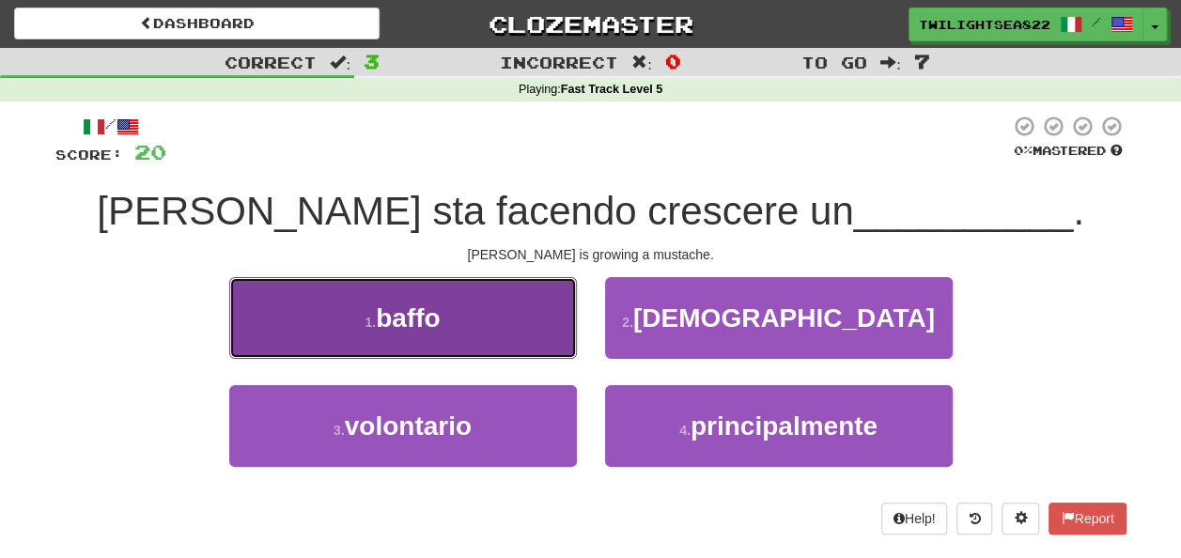
click at [468, 321] on button "1 . [PERSON_NAME]" at bounding box center [403, 318] width 348 height 82
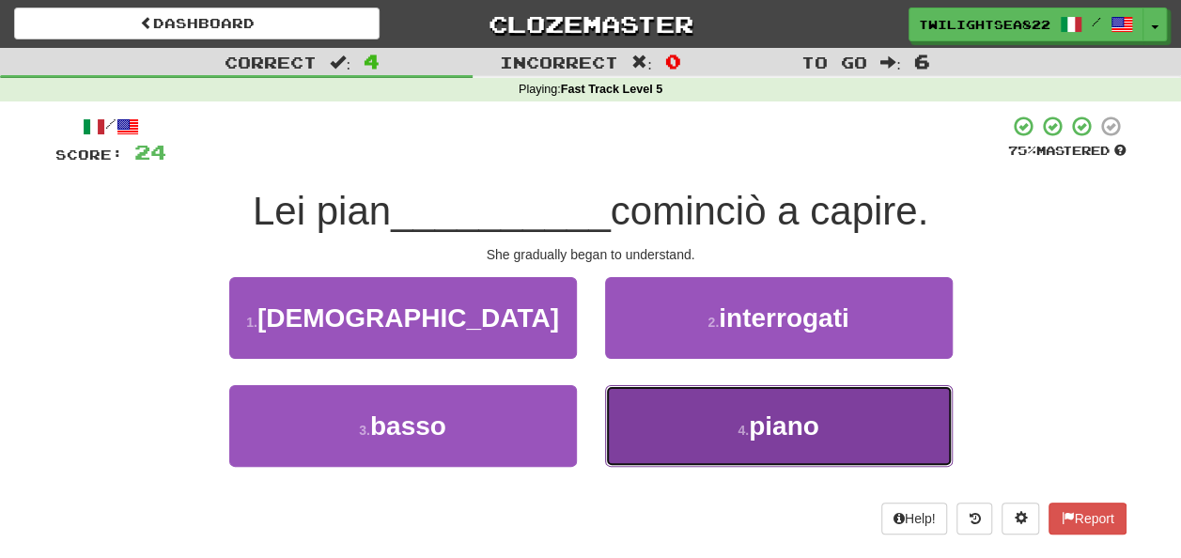
click at [719, 430] on button "4 . piano" at bounding box center [779, 426] width 348 height 82
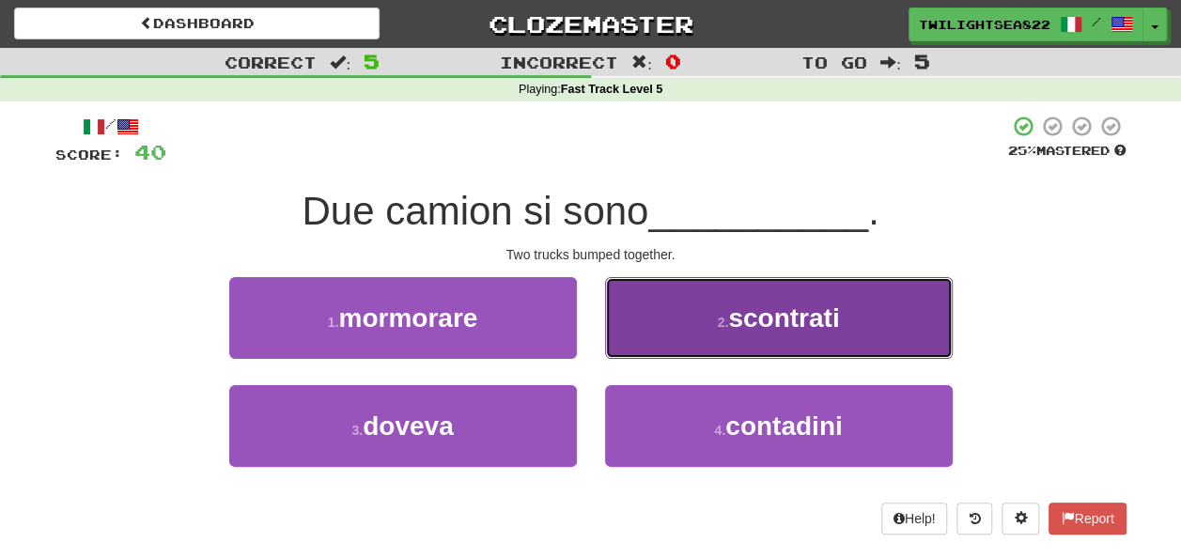
click at [730, 308] on span "scontrati" at bounding box center [783, 317] width 111 height 29
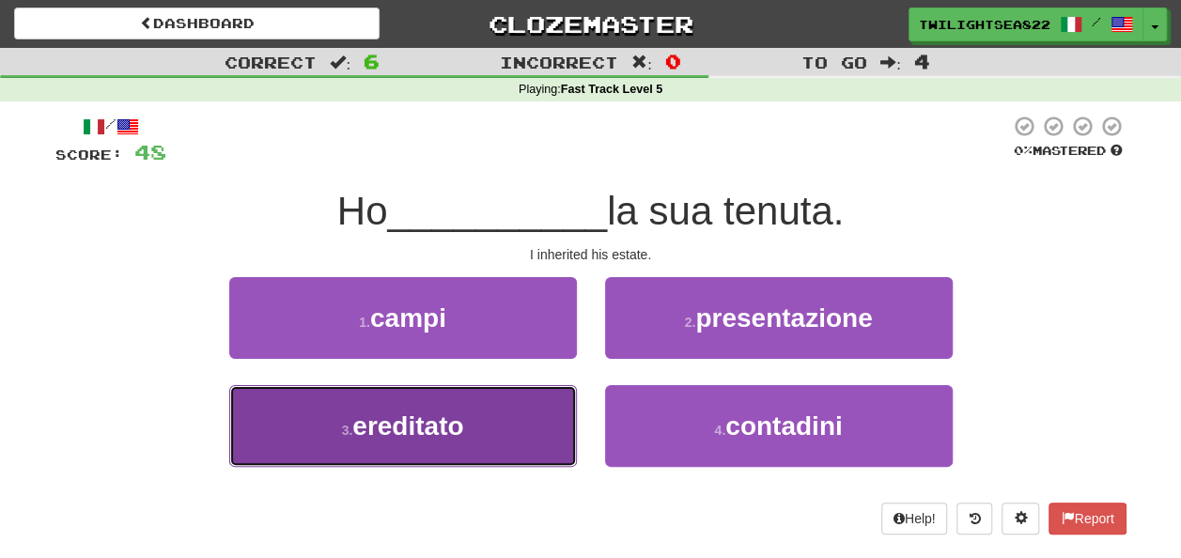
click at [526, 425] on button "3 . ereditato" at bounding box center [403, 426] width 348 height 82
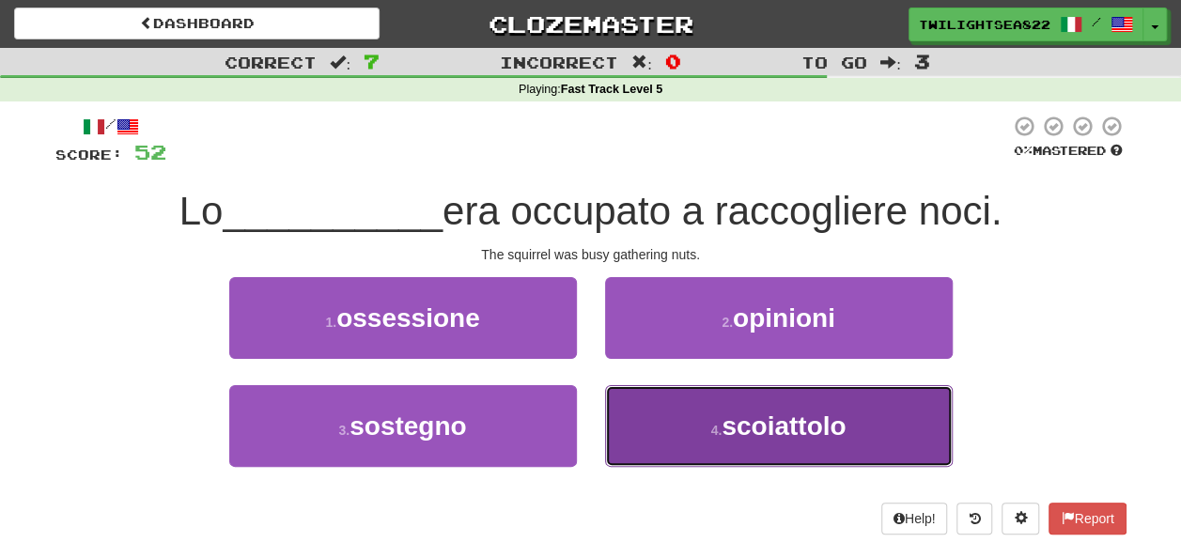
click at [699, 443] on button "4 . scoiattolo" at bounding box center [779, 426] width 348 height 82
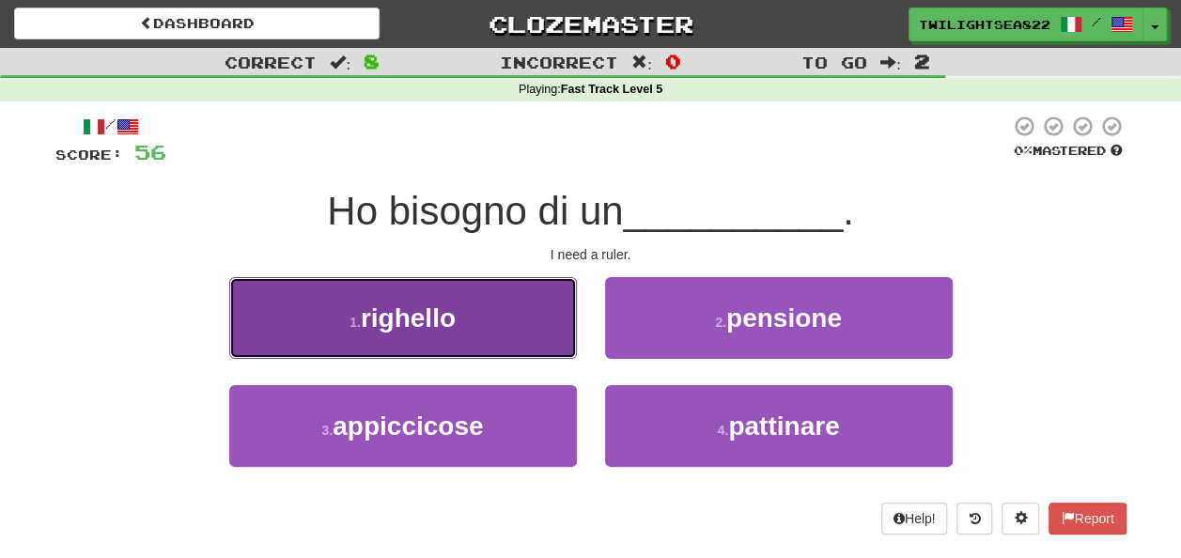
click at [464, 322] on button "1 . [GEOGRAPHIC_DATA]" at bounding box center [403, 318] width 348 height 82
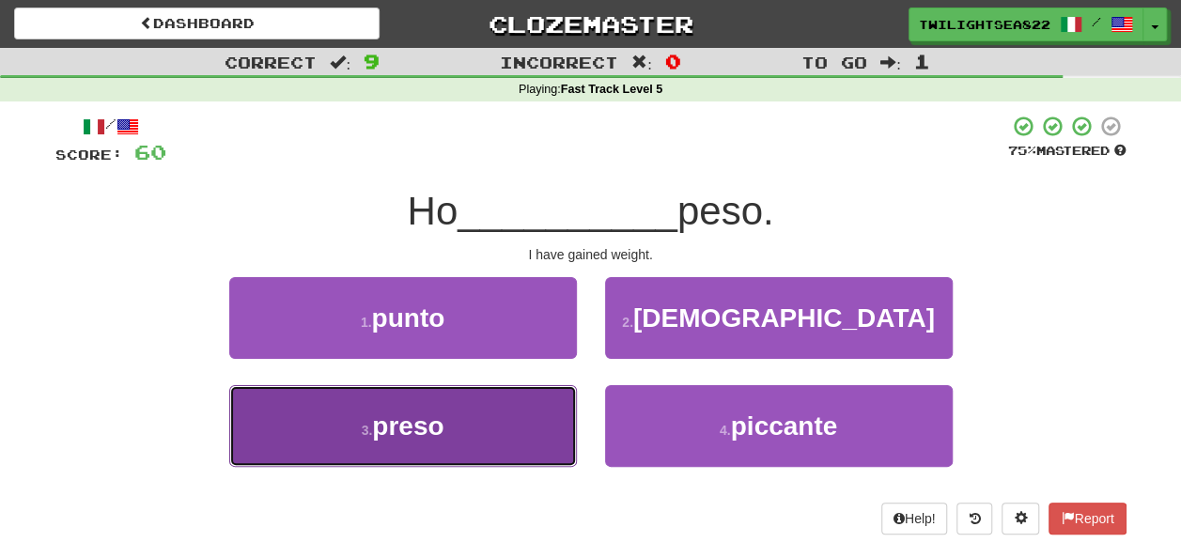
click at [487, 437] on button "3 . preso" at bounding box center [403, 426] width 348 height 82
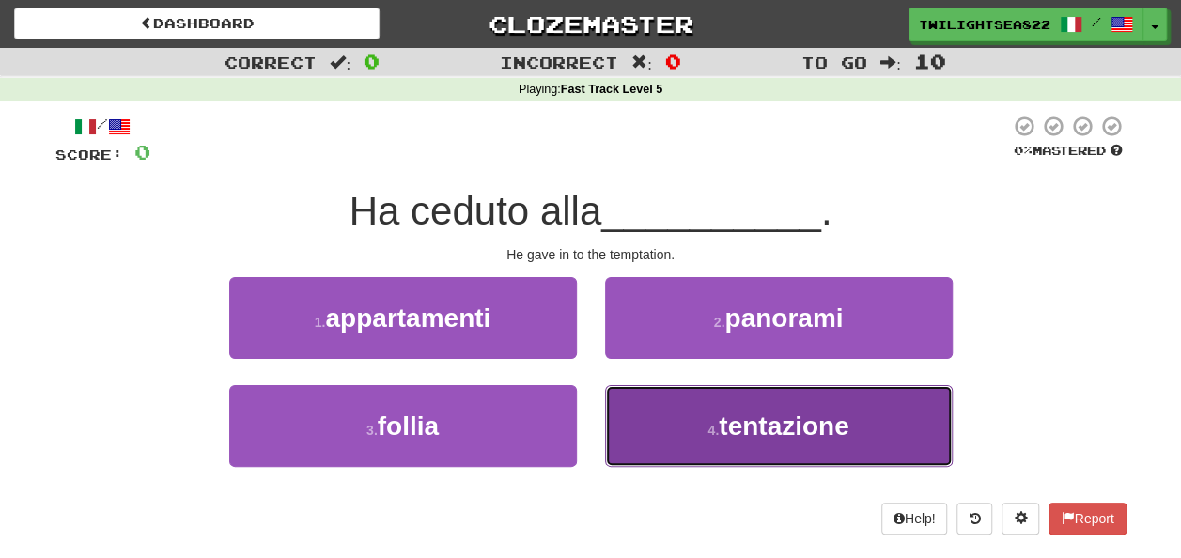
click at [635, 430] on button "4 . tentazione" at bounding box center [779, 426] width 348 height 82
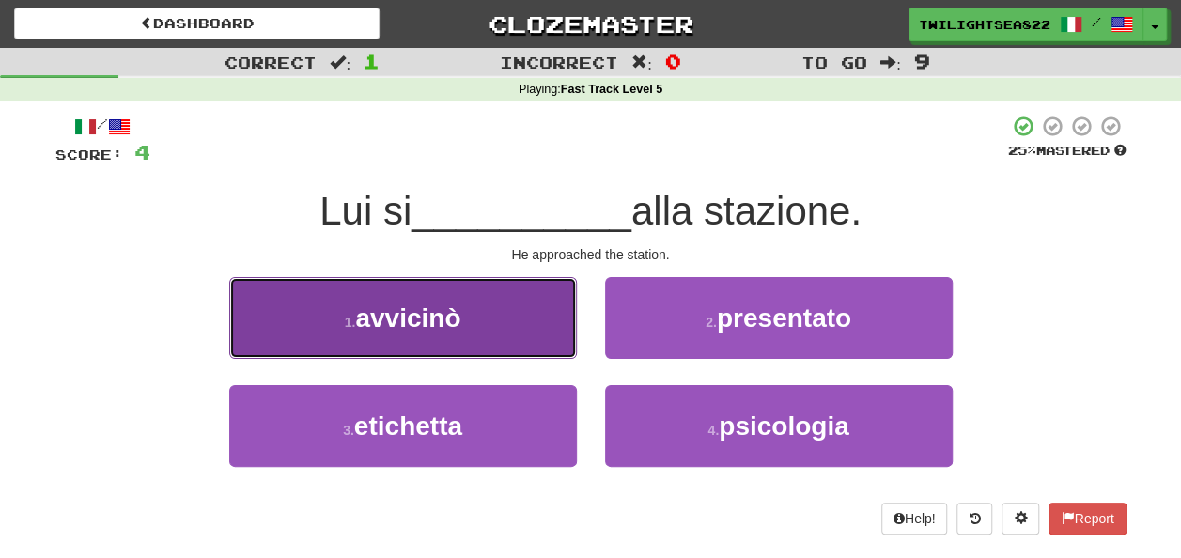
click at [473, 320] on button "1 . avvicinò" at bounding box center [403, 318] width 348 height 82
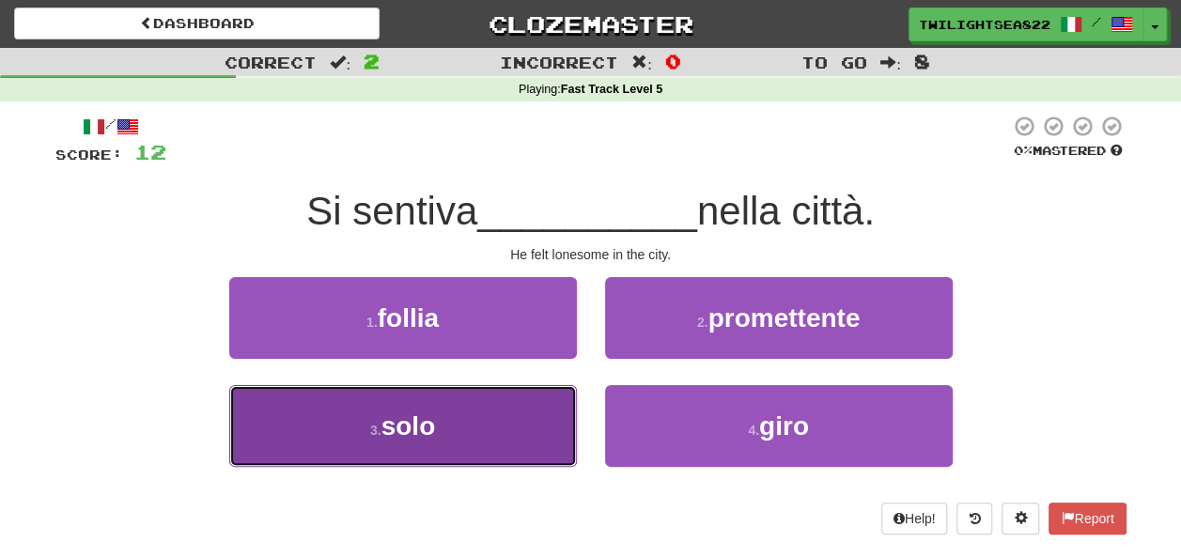
click at [466, 414] on button "3 . solo" at bounding box center [403, 426] width 348 height 82
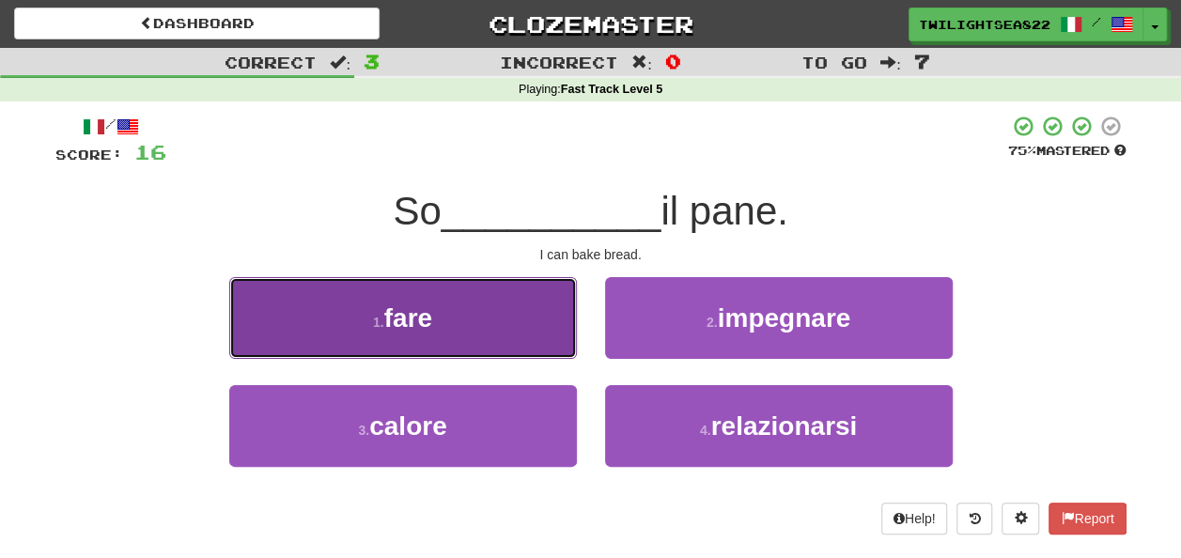
click at [447, 294] on button "1 . fare" at bounding box center [403, 318] width 348 height 82
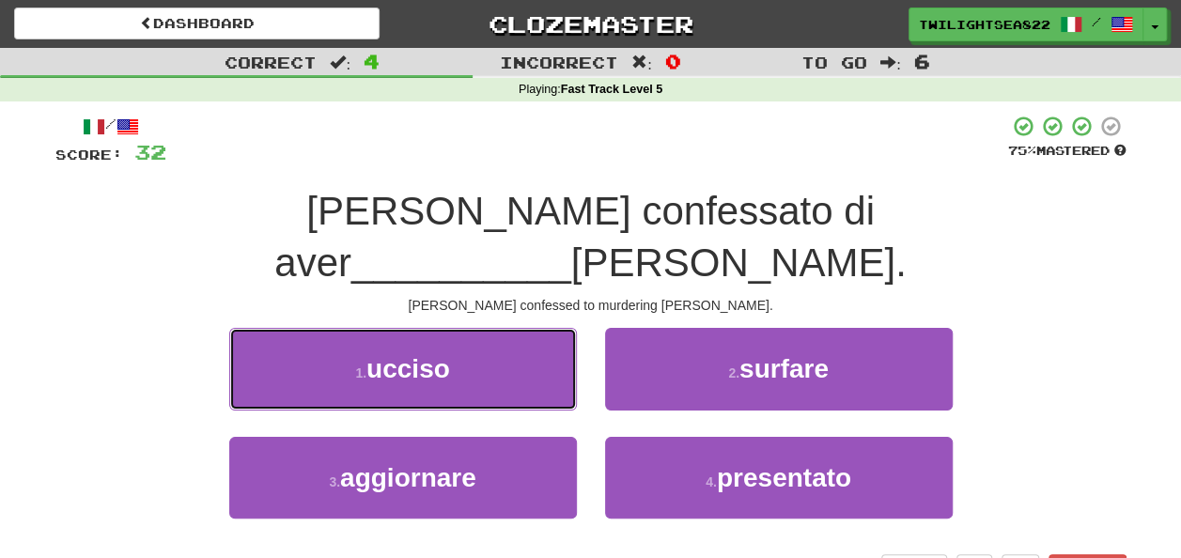
click at [447, 328] on button "1 . ucciso" at bounding box center [403, 369] width 348 height 82
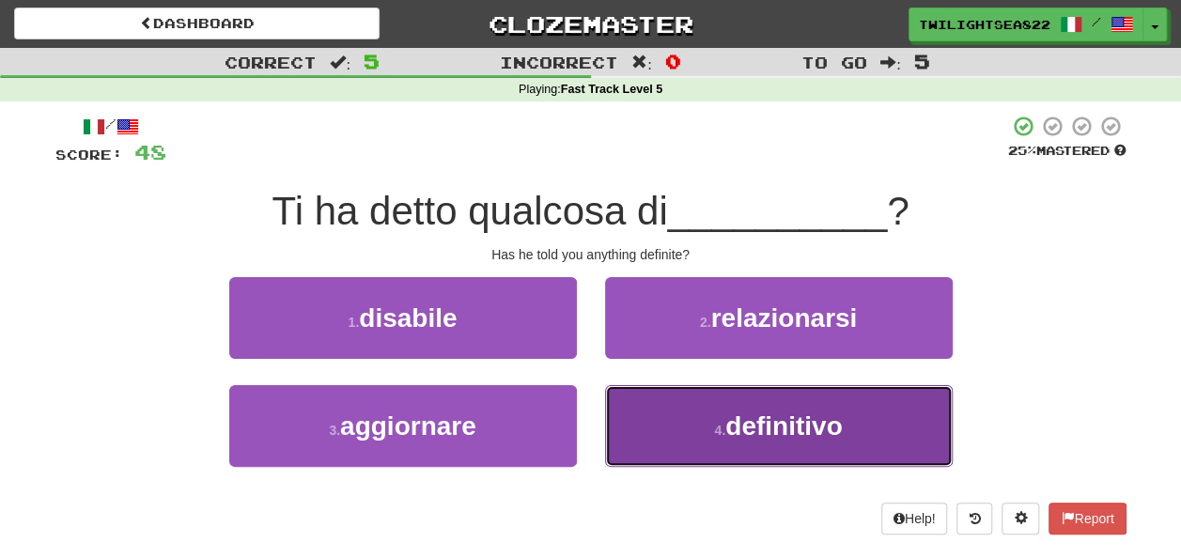
click at [712, 456] on button "4 . definitivo" at bounding box center [779, 426] width 348 height 82
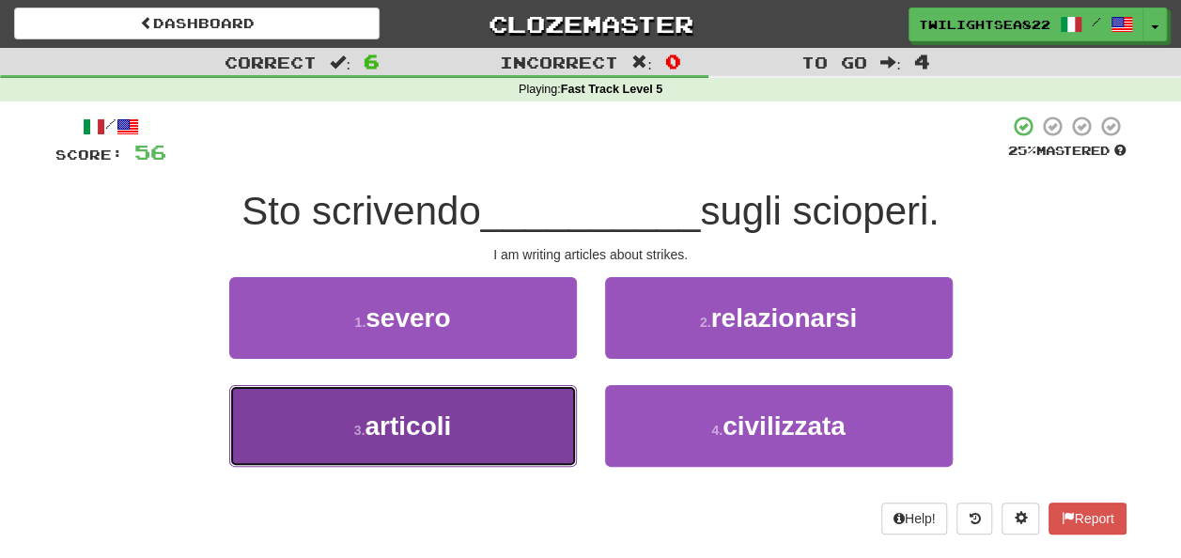
click at [487, 405] on button "3 . articoli" at bounding box center [403, 426] width 348 height 82
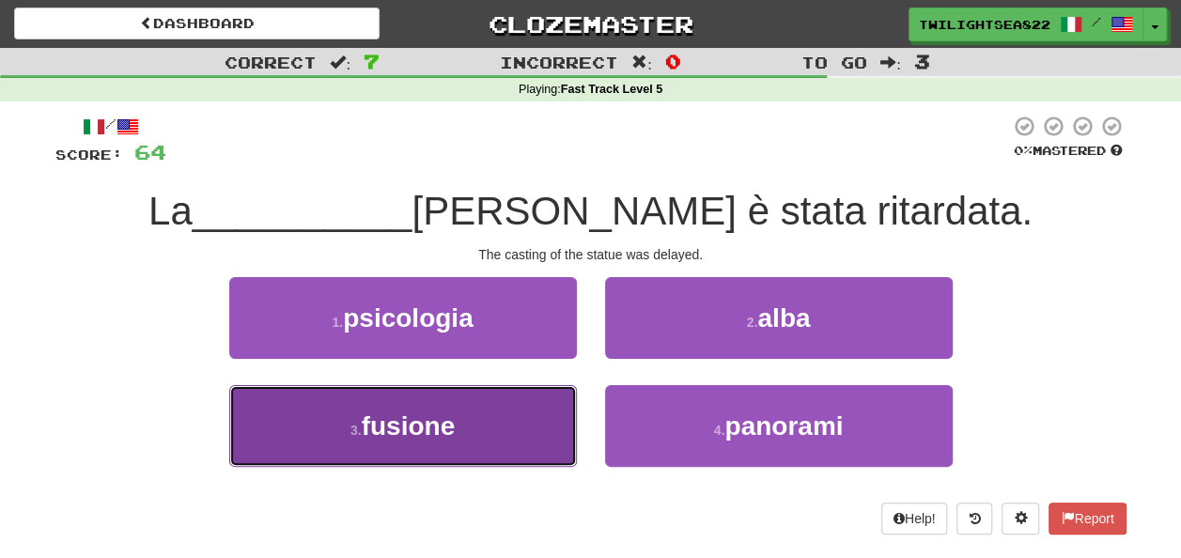
click at [498, 439] on button "3 . fusione" at bounding box center [403, 426] width 348 height 82
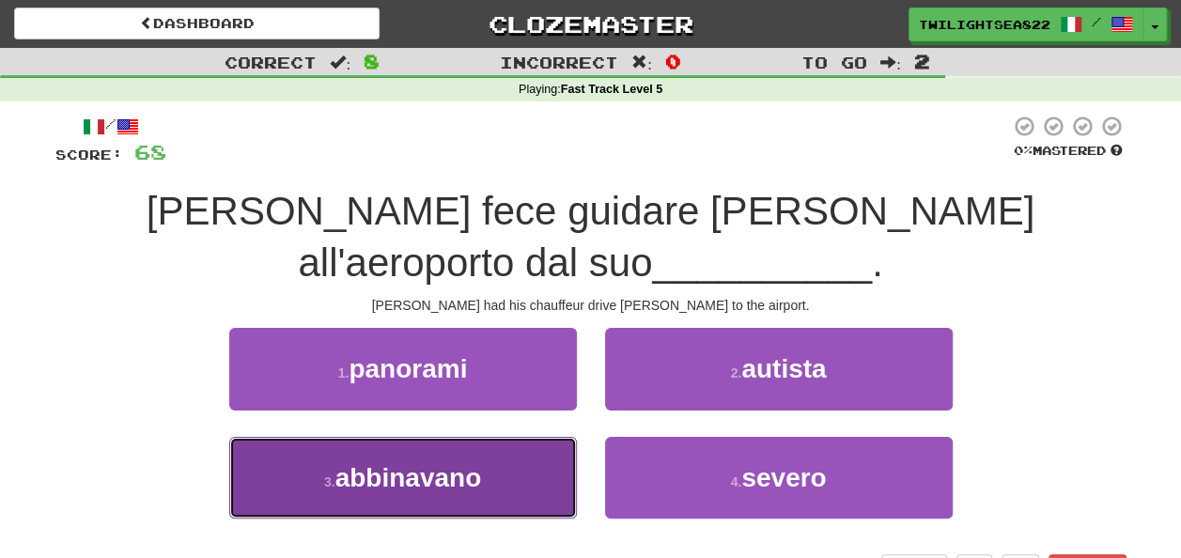
click at [523, 437] on button "3 . abbinavano" at bounding box center [403, 478] width 348 height 82
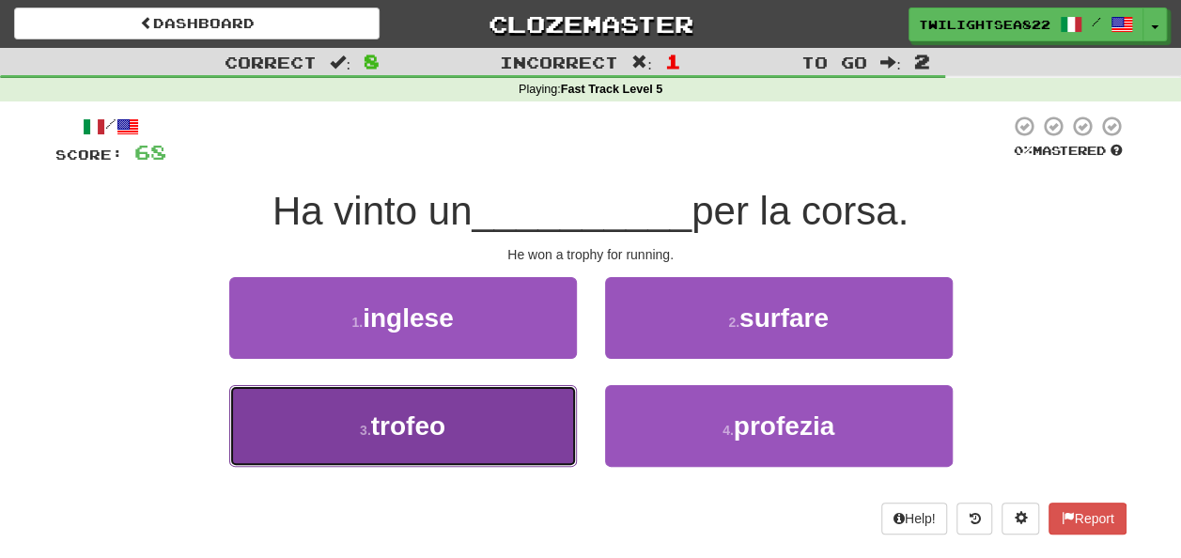
click at [496, 452] on button "3 . trofeo" at bounding box center [403, 426] width 348 height 82
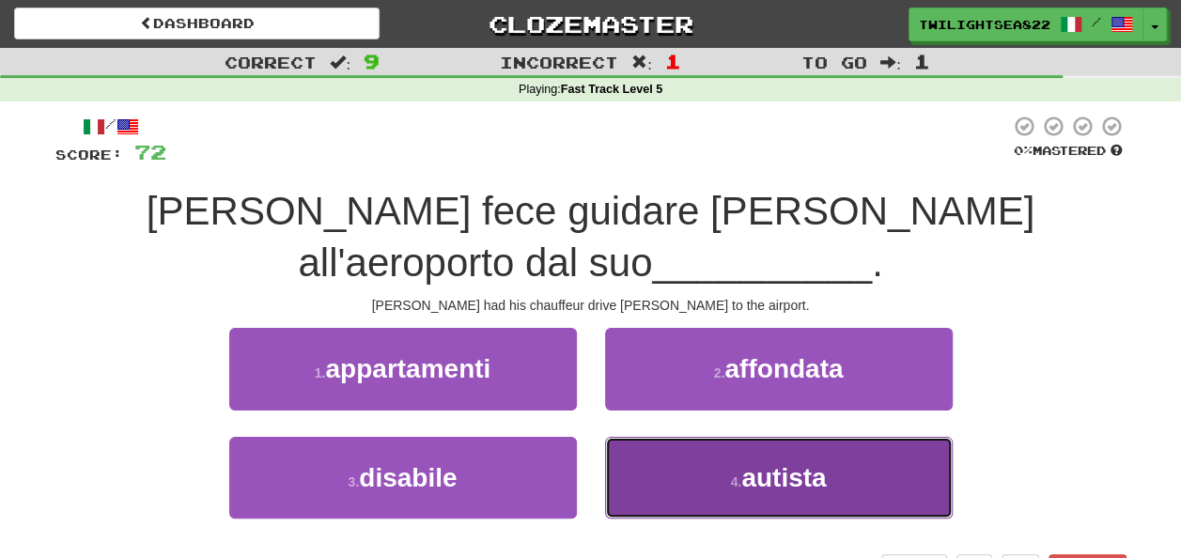
click at [723, 440] on button "4 . autista" at bounding box center [779, 478] width 348 height 82
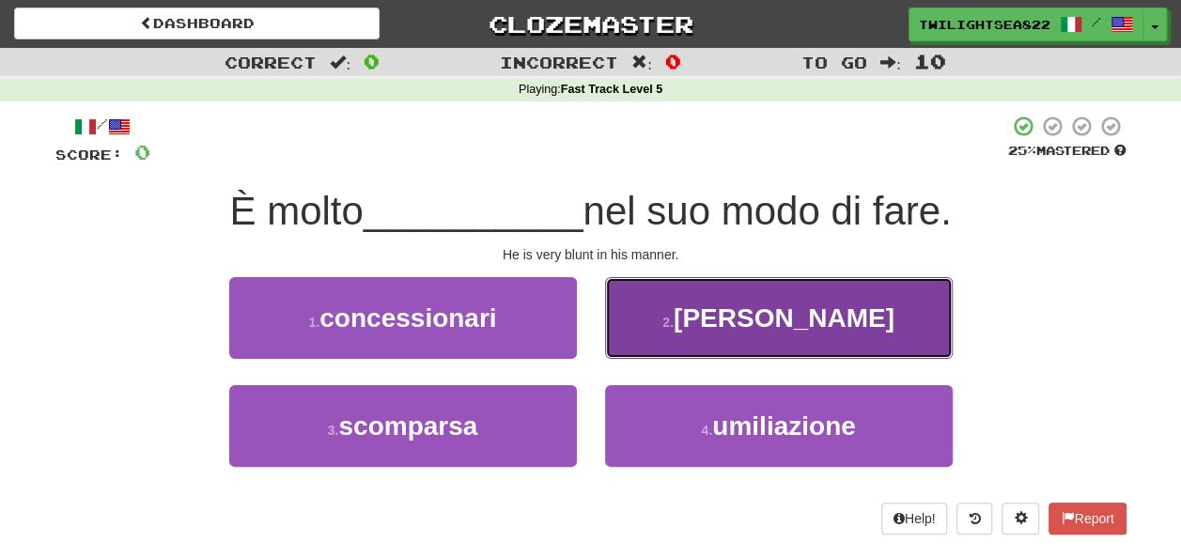
click at [618, 336] on button "2 . [PERSON_NAME]" at bounding box center [779, 318] width 348 height 82
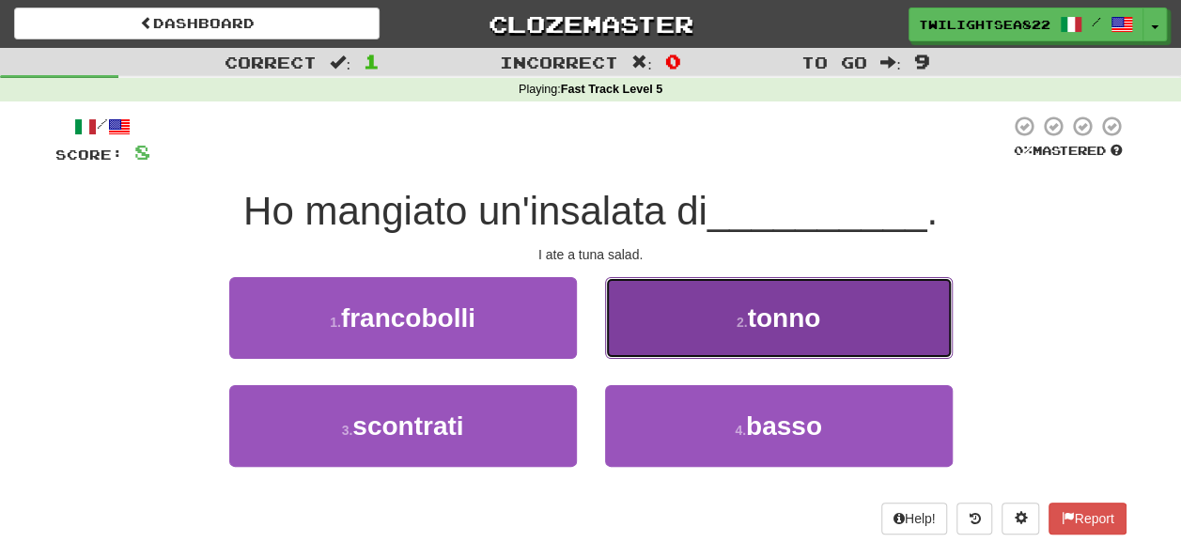
click at [677, 348] on button "2 . tonno" at bounding box center [779, 318] width 348 height 82
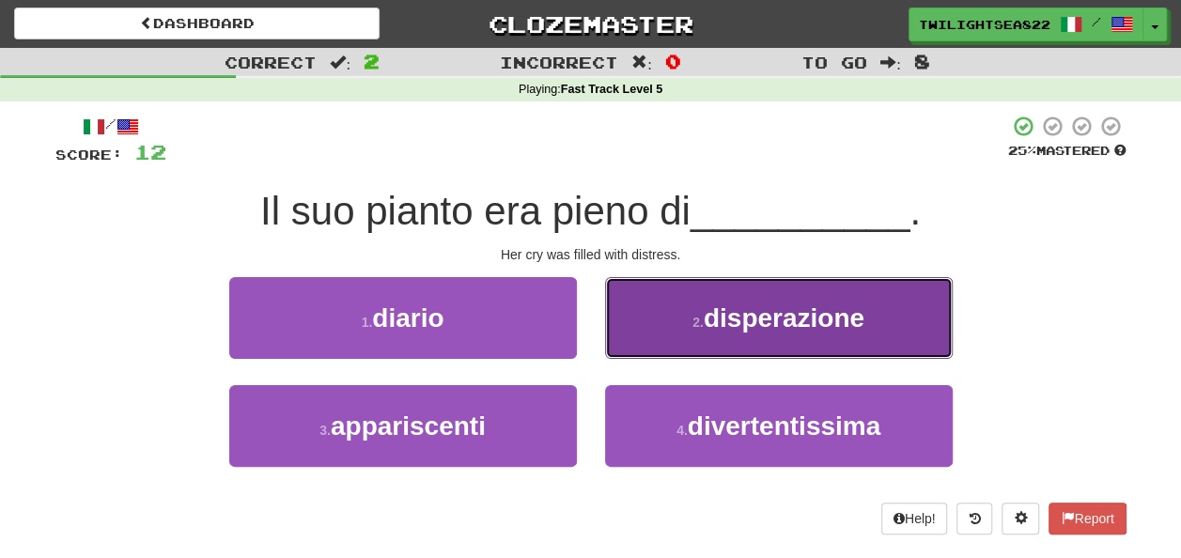
click at [699, 348] on button "2 . disperazione" at bounding box center [779, 318] width 348 height 82
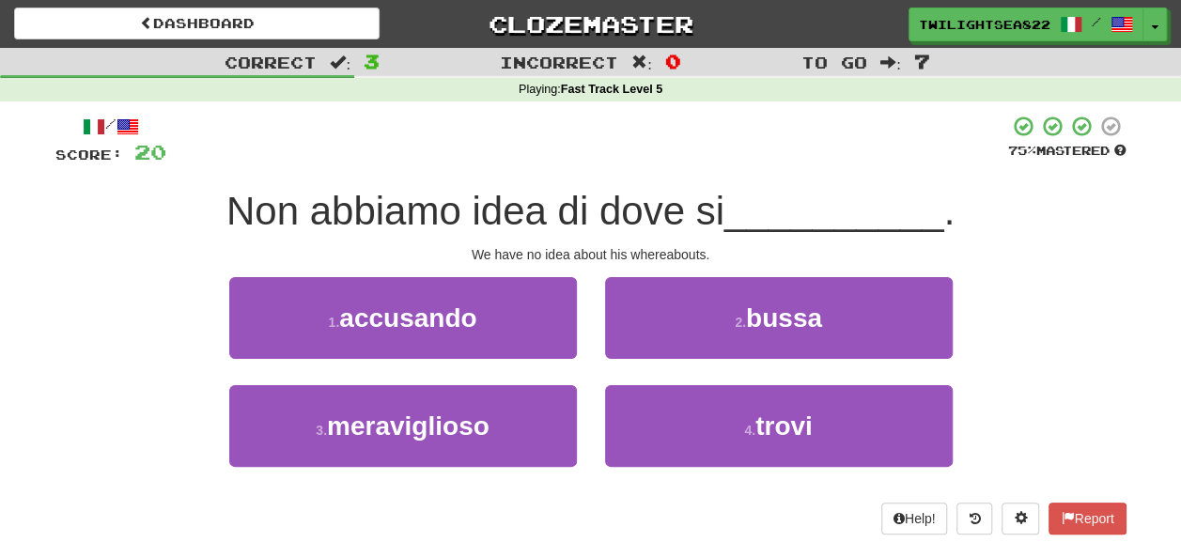
click at [706, 470] on div "4 . trovi" at bounding box center [779, 439] width 376 height 108
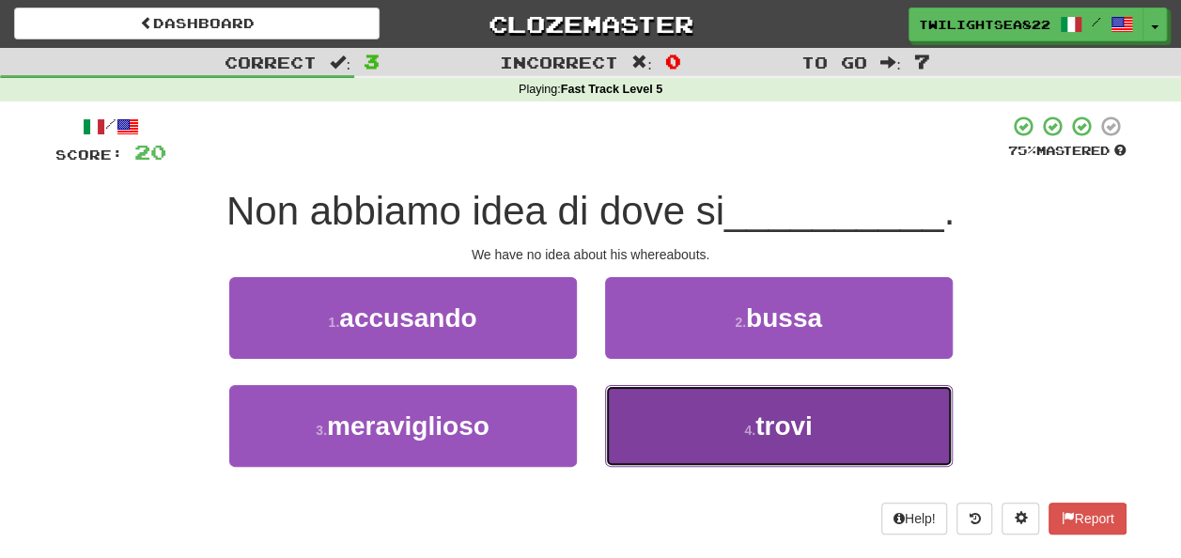
click at [708, 428] on button "4 . trovi" at bounding box center [779, 426] width 348 height 82
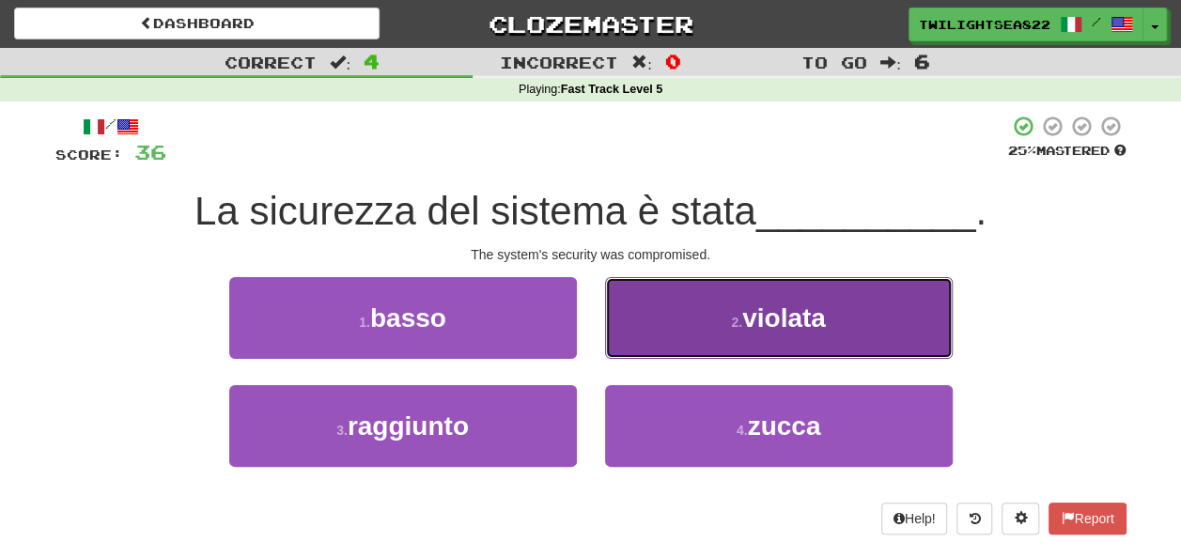
click at [712, 336] on button "2 . violata" at bounding box center [779, 318] width 348 height 82
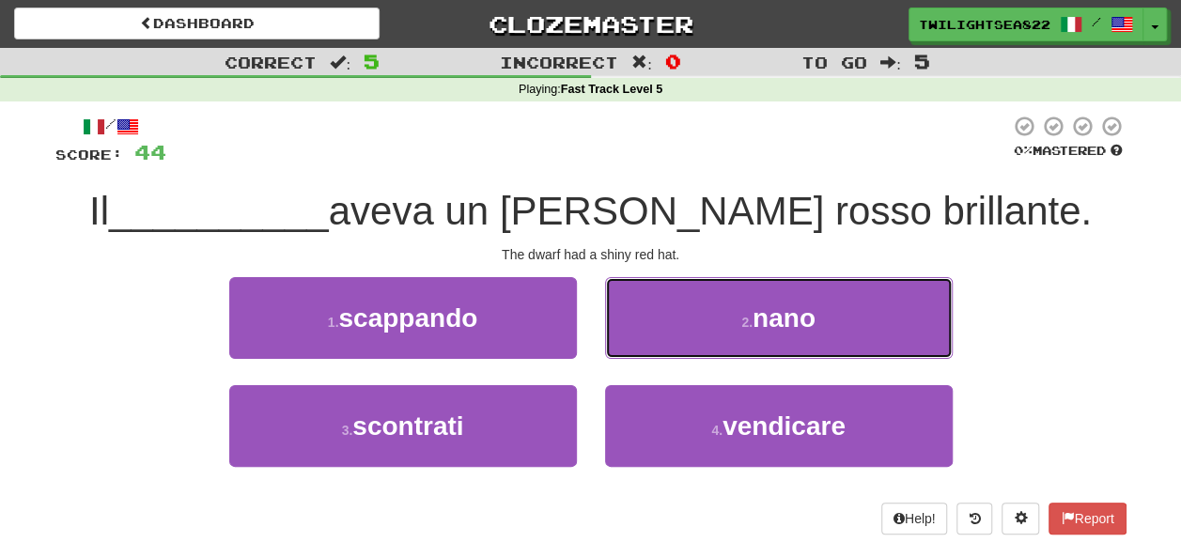
click at [712, 336] on button "2 . nano" at bounding box center [779, 318] width 348 height 82
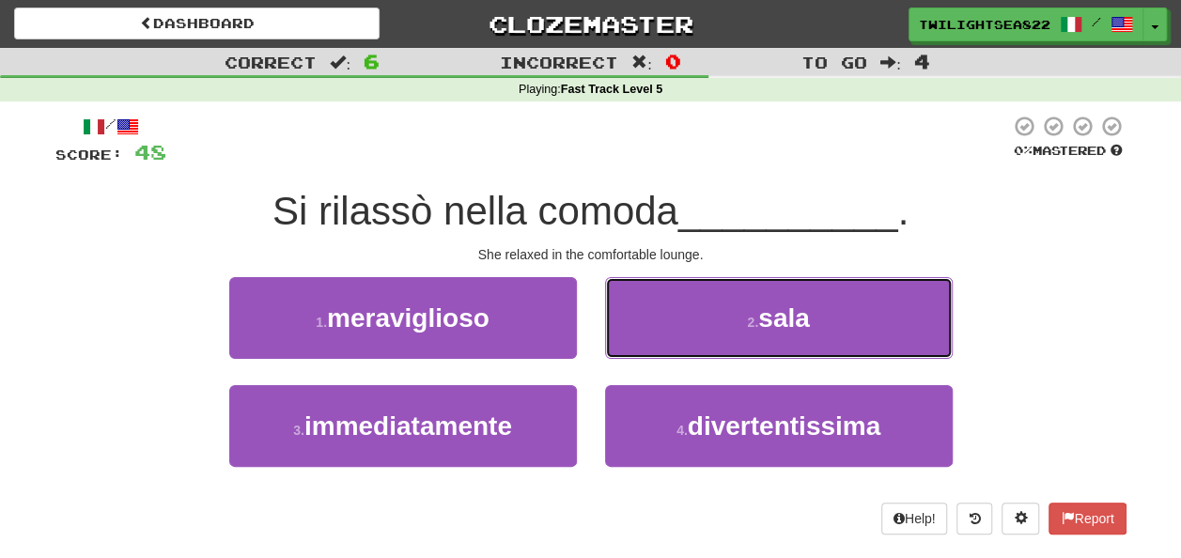
click at [712, 336] on button "2 . sala" at bounding box center [779, 318] width 348 height 82
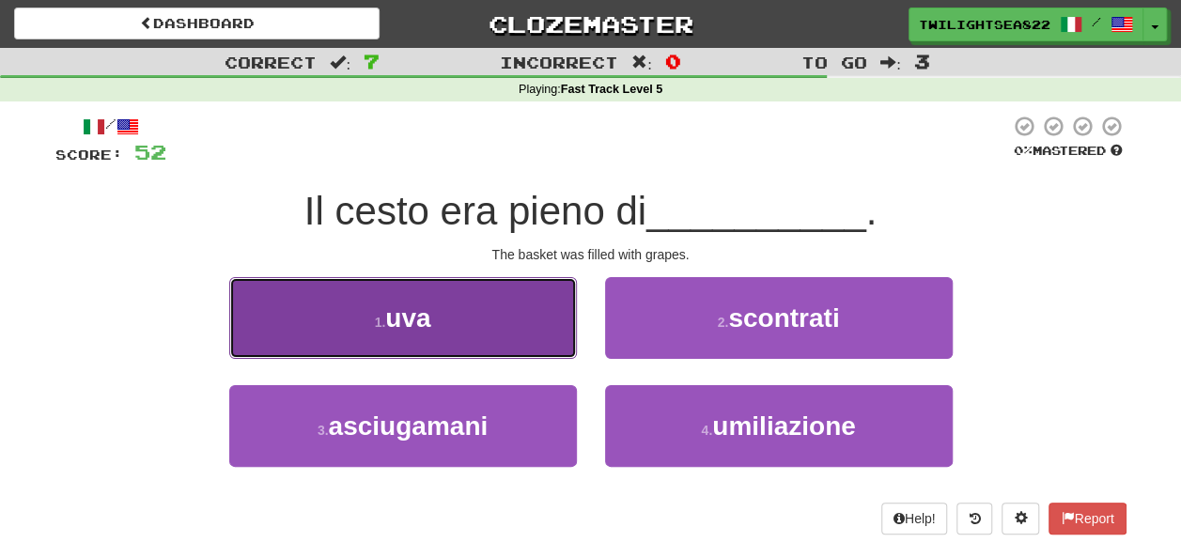
click at [467, 332] on button "1 . uva" at bounding box center [403, 318] width 348 height 82
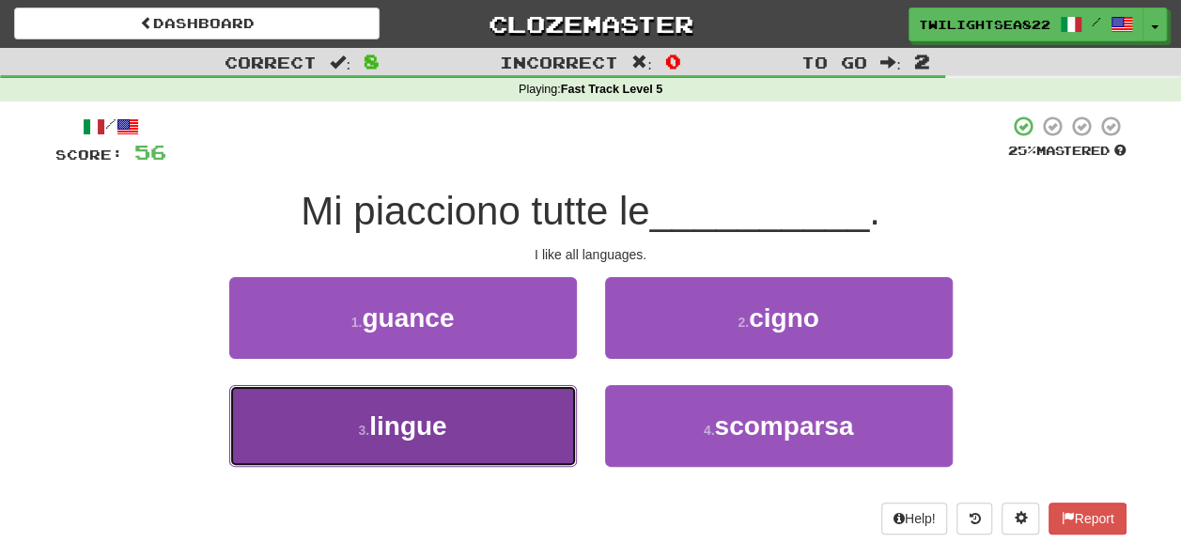
click at [446, 393] on button "3 . lingue" at bounding box center [403, 426] width 348 height 82
